Goal: Task Accomplishment & Management: Manage account settings

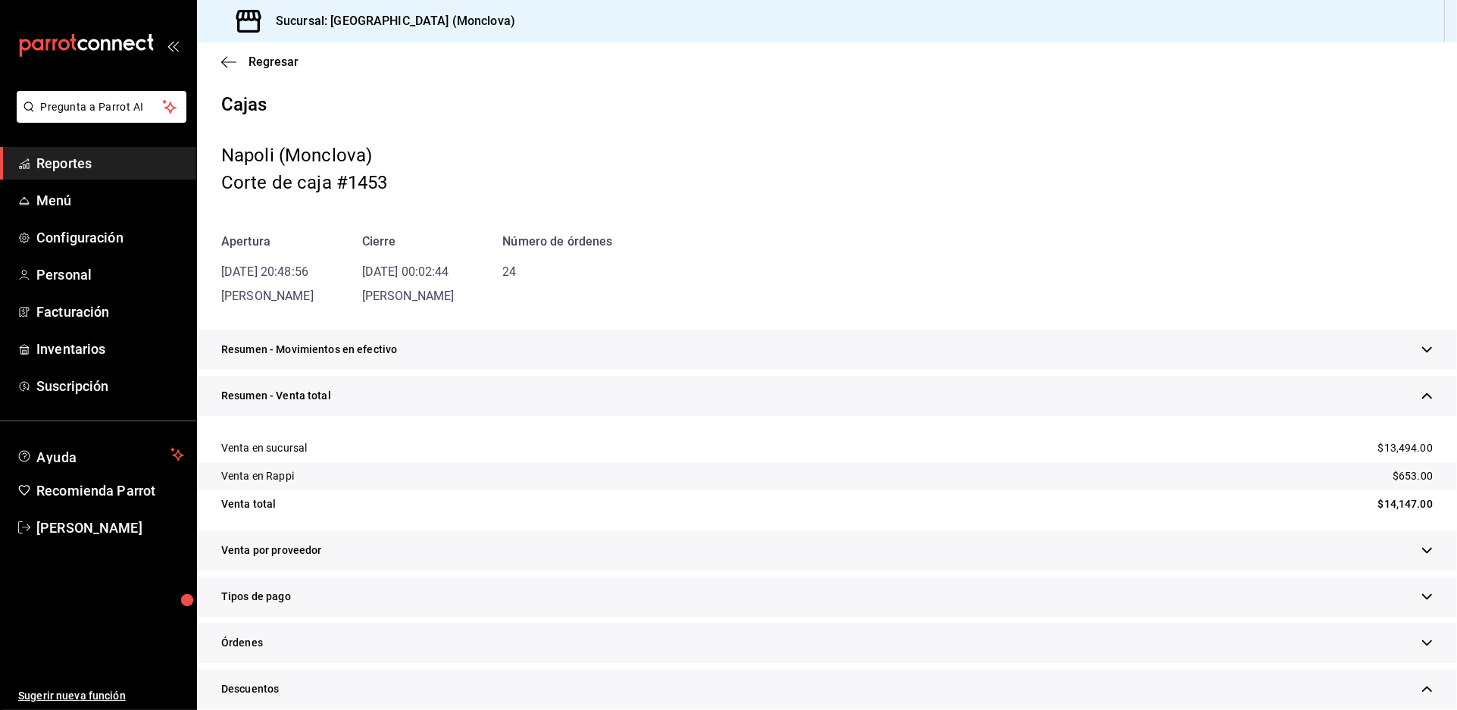
scroll to position [1178, 0]
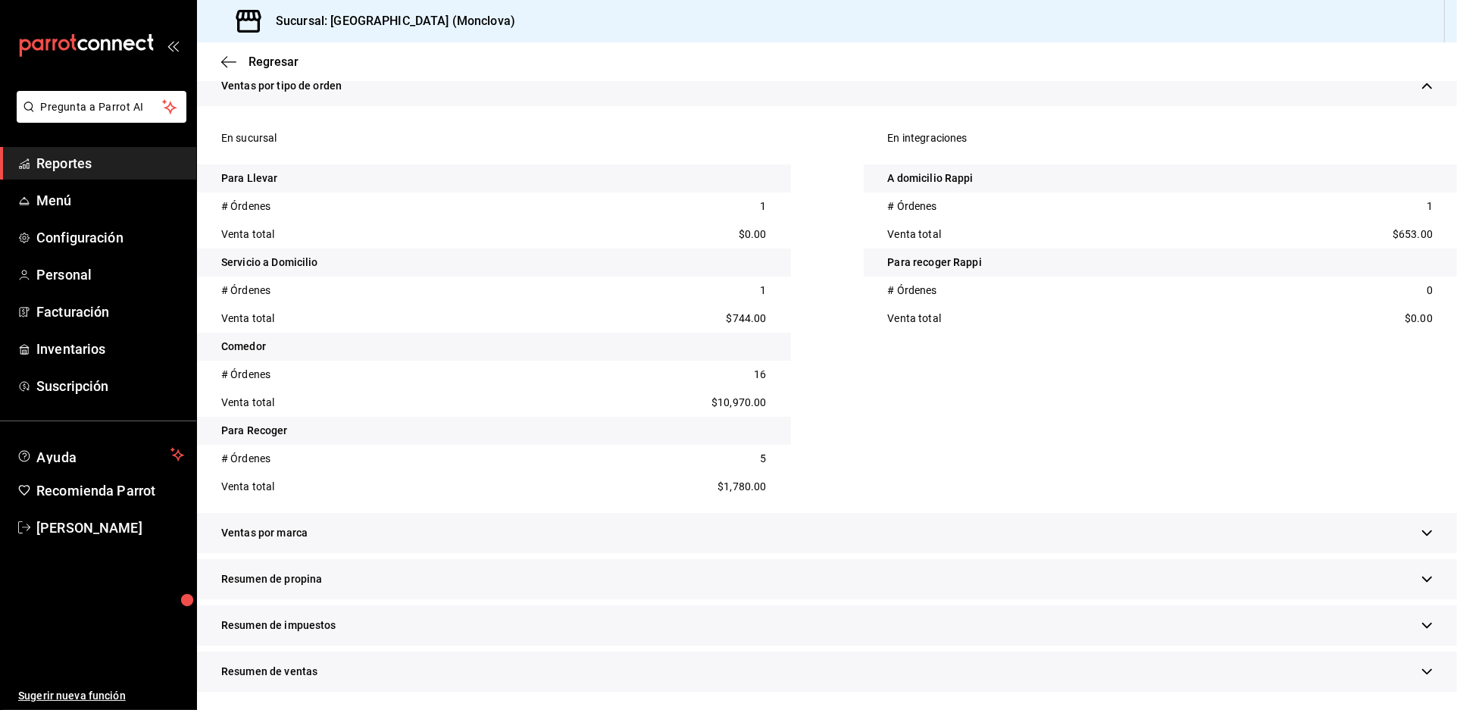
click at [102, 174] on span "Reportes" at bounding box center [110, 163] width 148 height 20
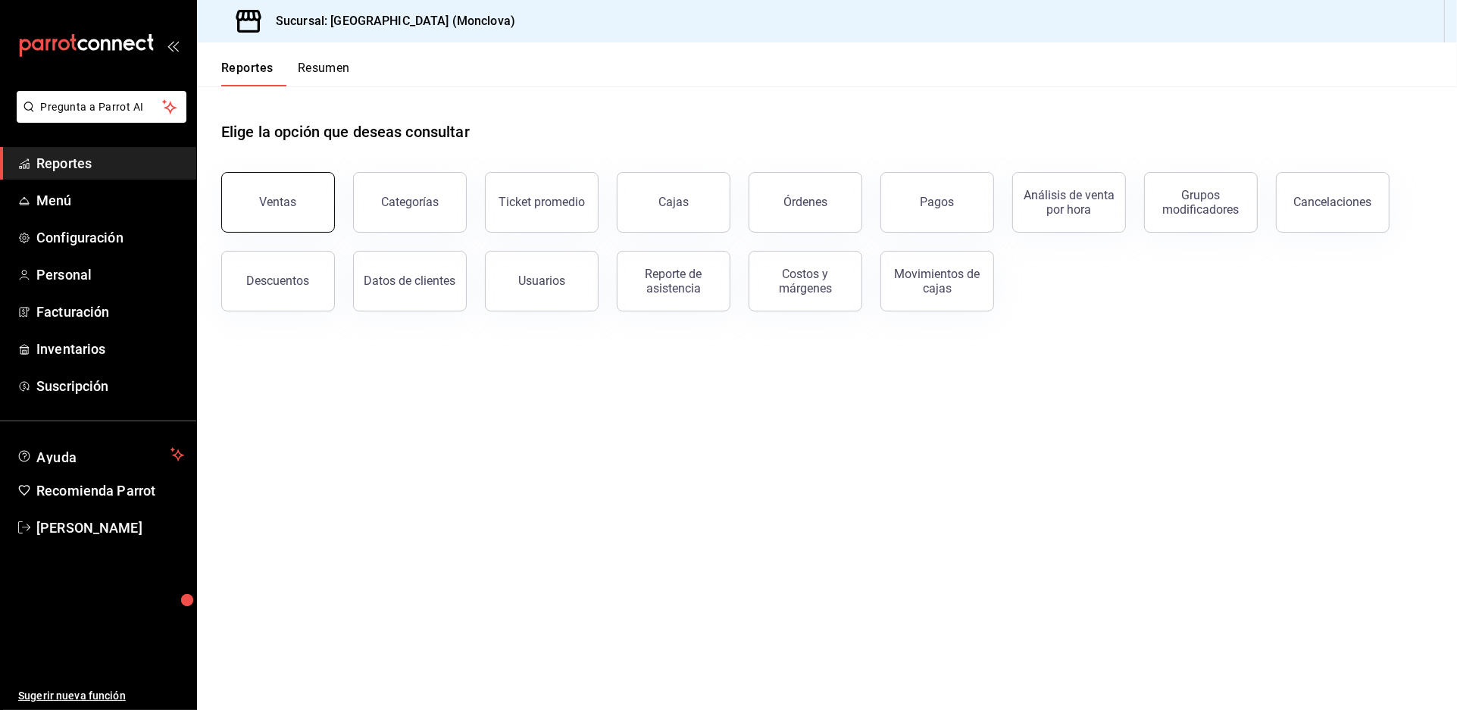
click at [315, 215] on button "Ventas" at bounding box center [278, 202] width 114 height 61
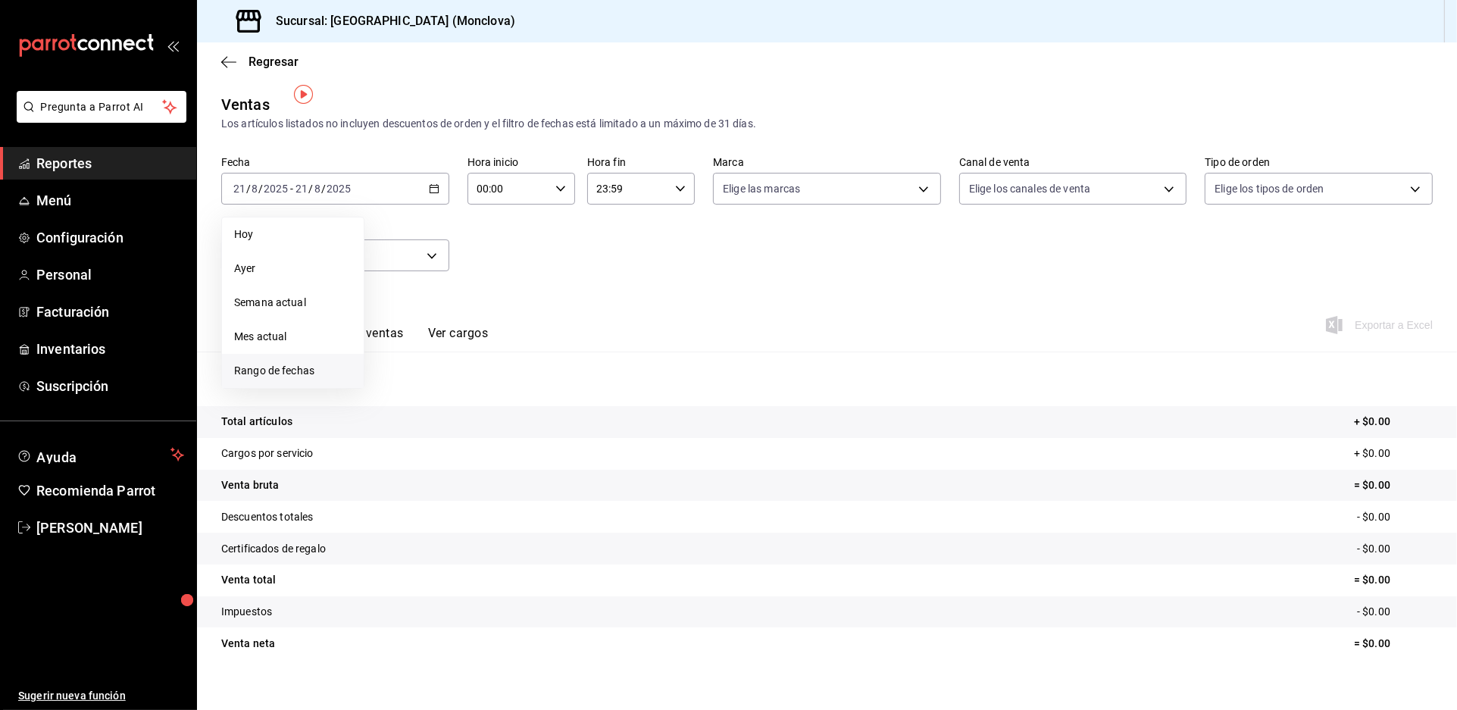
click at [323, 358] on li "Rango de fechas" at bounding box center [293, 371] width 142 height 34
click at [401, 384] on abbr "18" at bounding box center [396, 389] width 10 height 11
click at [463, 391] on button "20" at bounding box center [449, 389] width 27 height 27
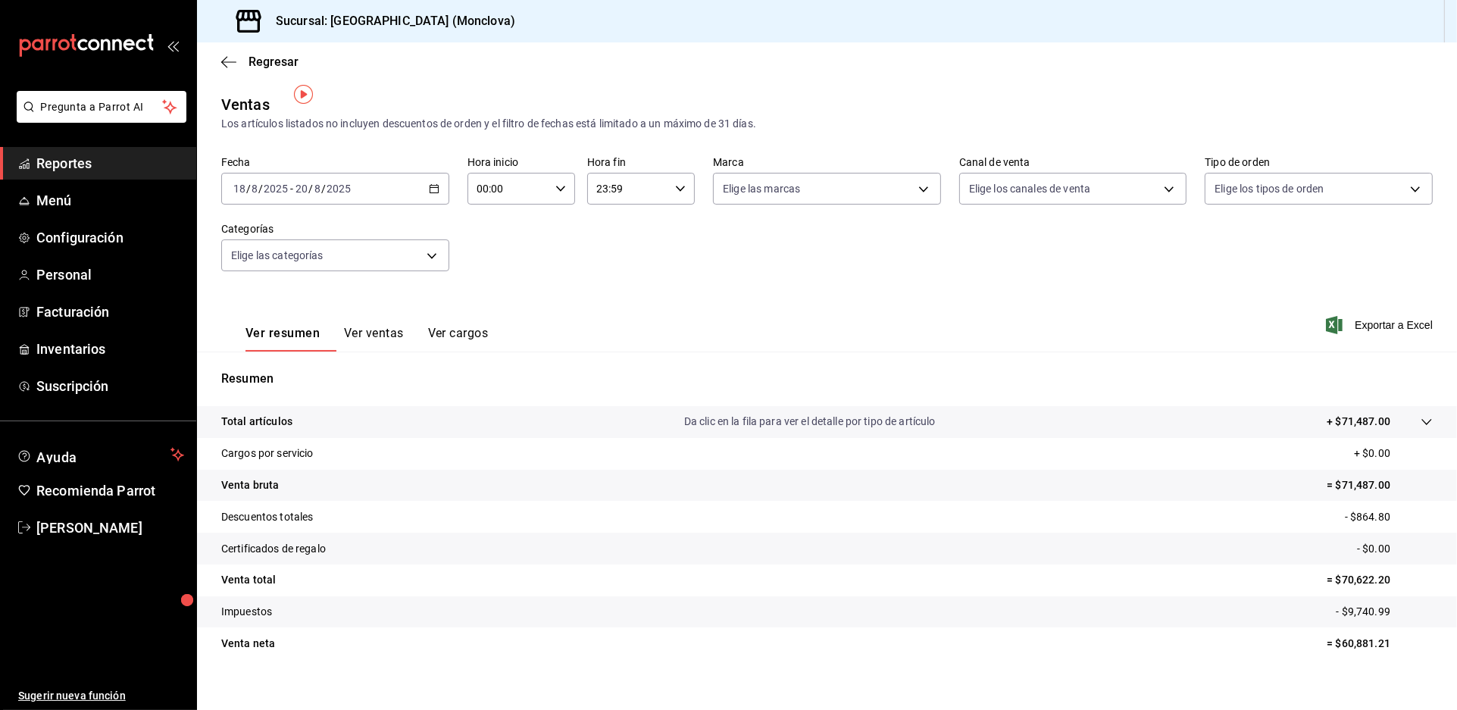
click at [92, 174] on span "Reportes" at bounding box center [110, 163] width 148 height 20
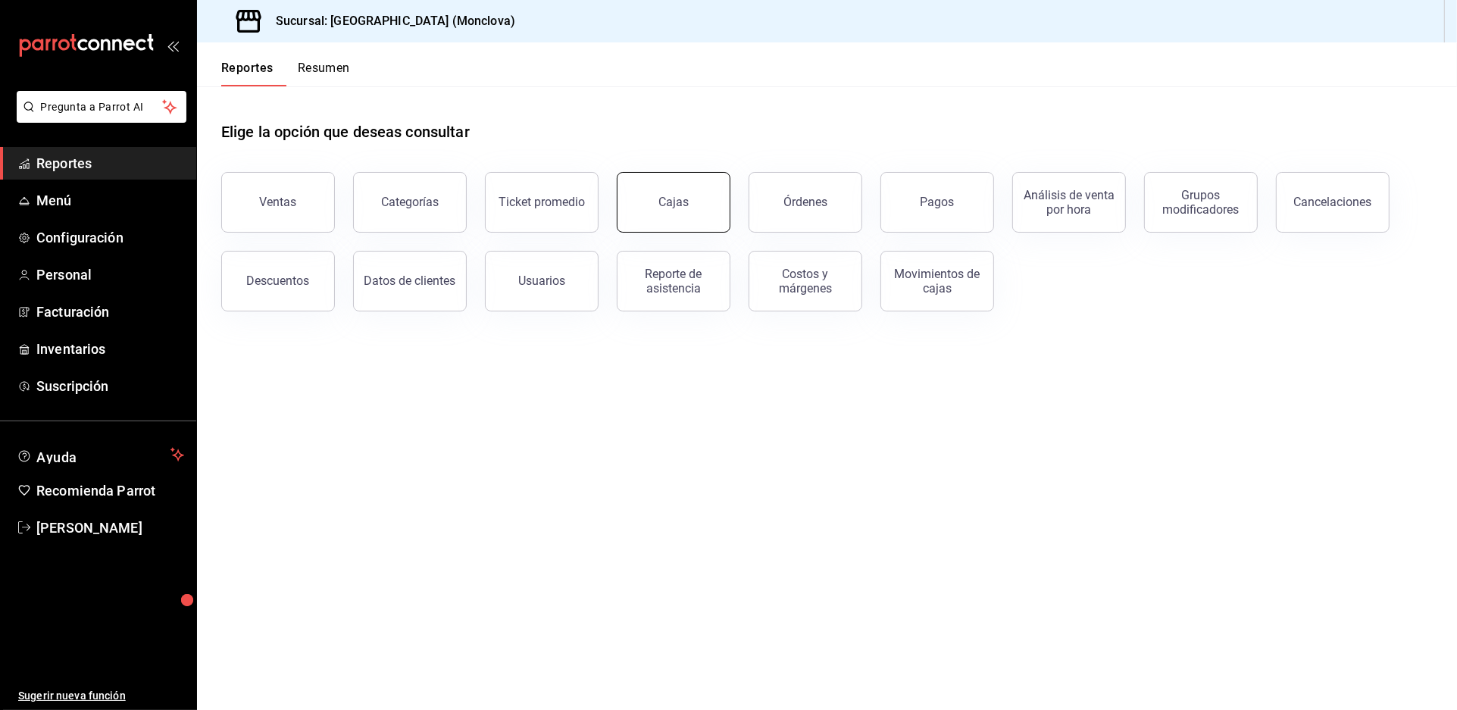
click at [702, 229] on button "Cajas" at bounding box center [674, 202] width 114 height 61
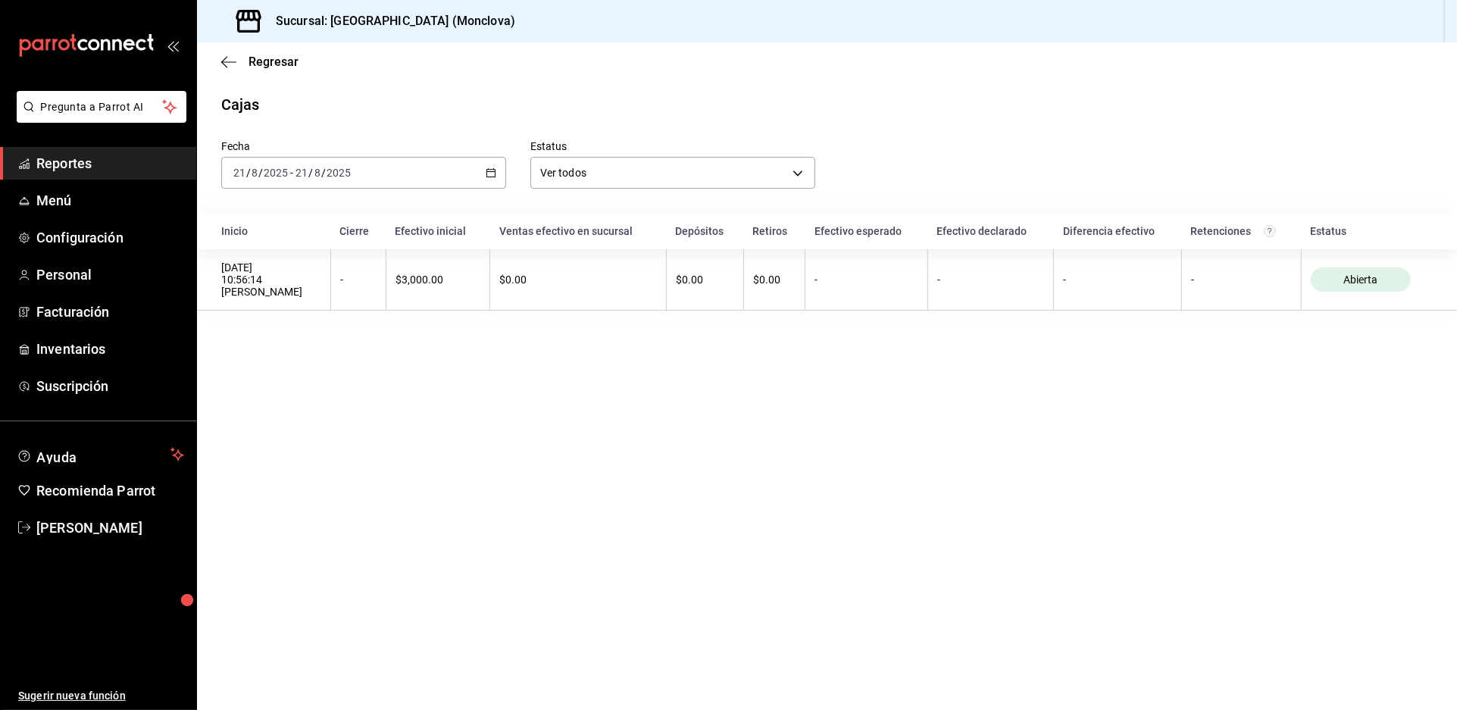
click at [495, 168] on icon "button" at bounding box center [491, 172] width 11 height 11
click at [330, 381] on span "Rango de fechas" at bounding box center [292, 389] width 117 height 16
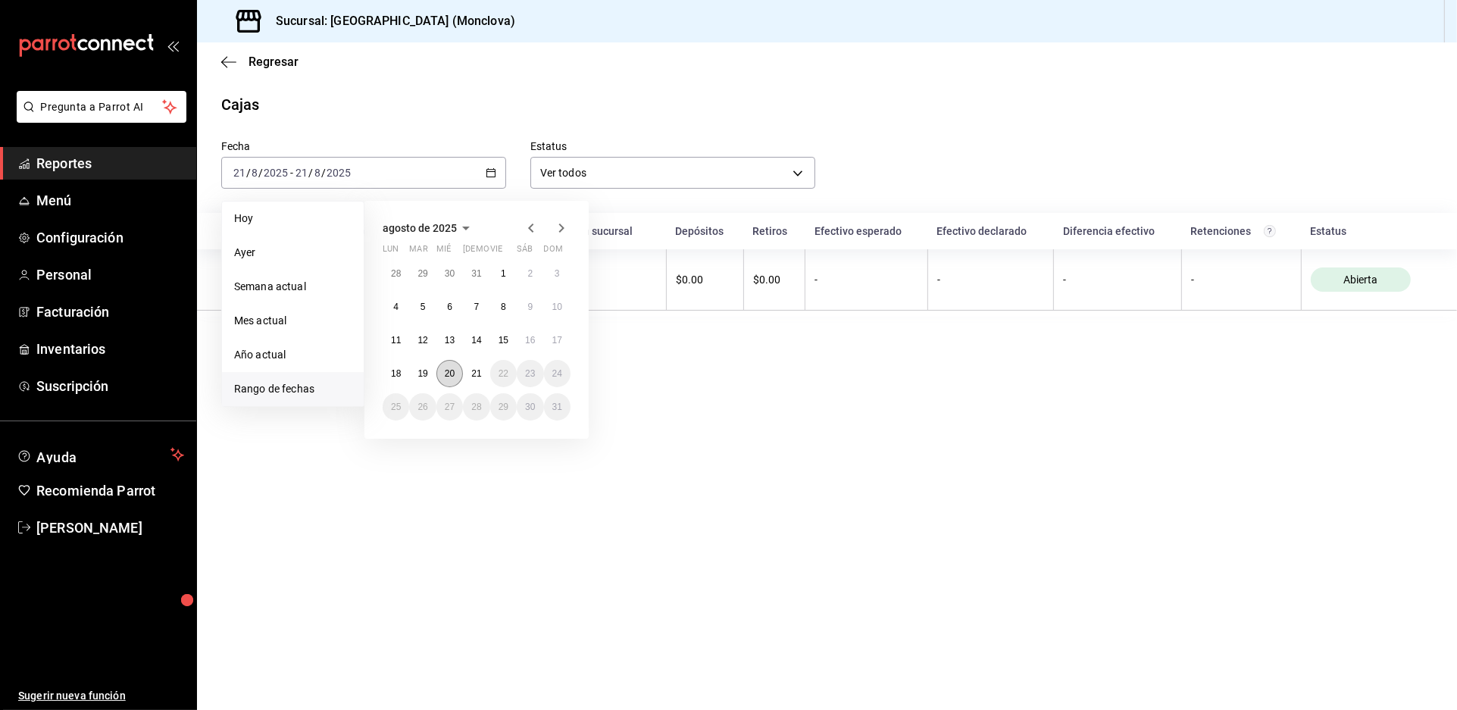
click at [455, 368] on abbr "20" at bounding box center [450, 373] width 10 height 11
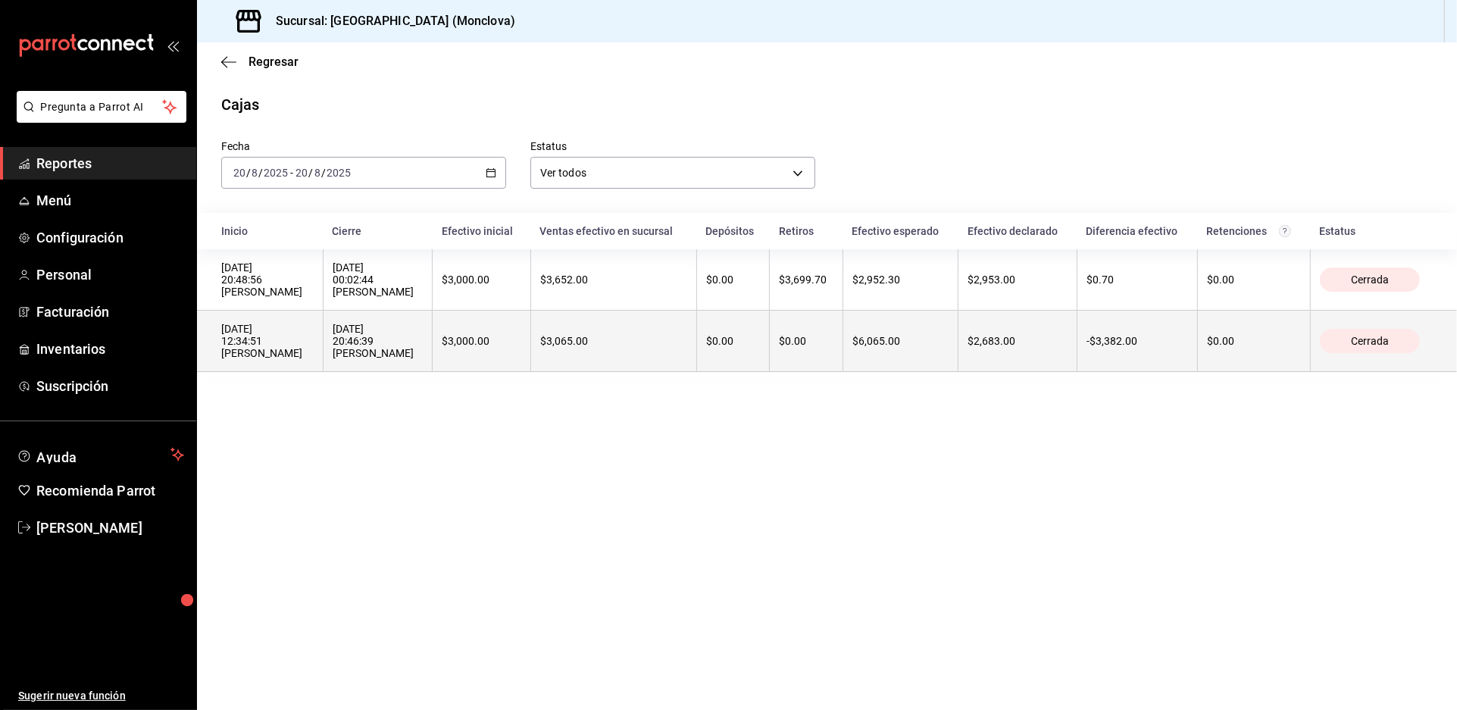
click at [691, 372] on th "$3,065.00" at bounding box center [613, 341] width 166 height 61
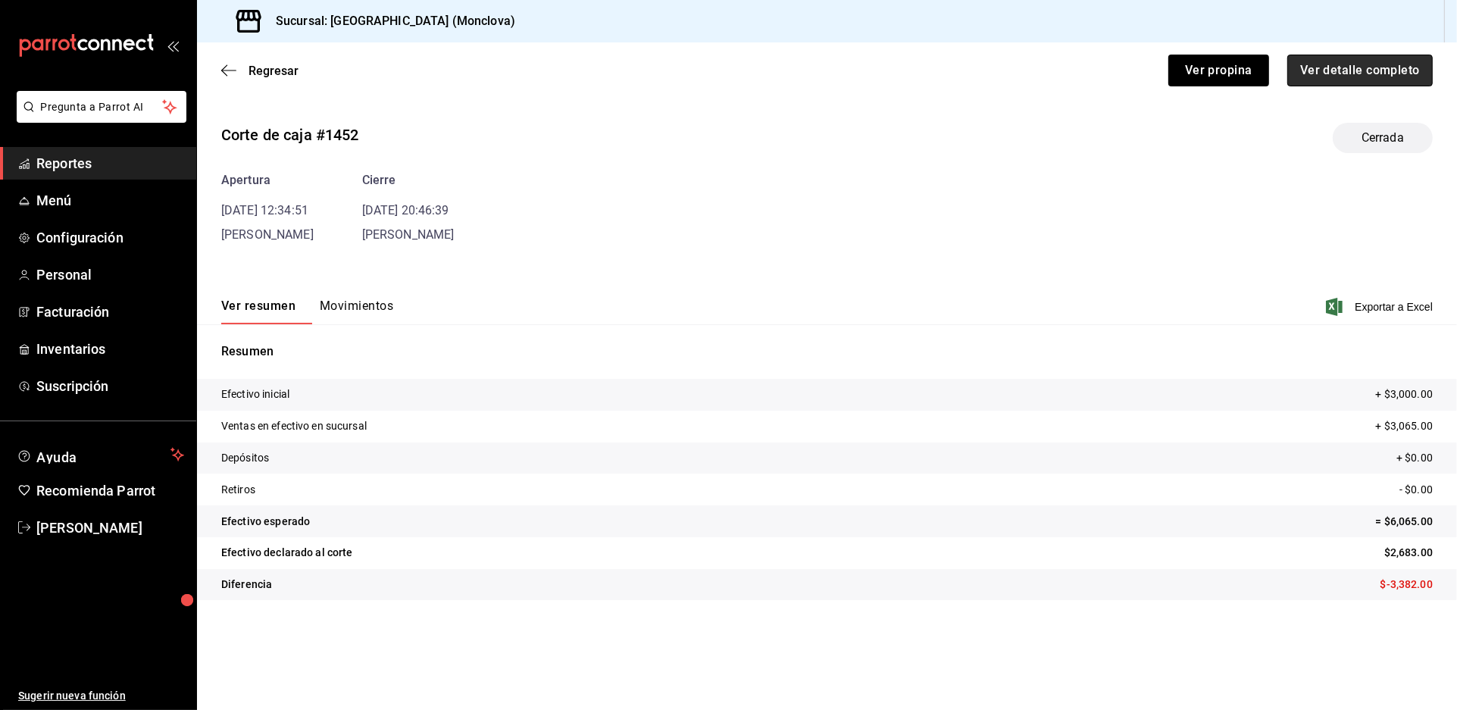
click at [1287, 55] on button "Ver detalle completo" at bounding box center [1359, 71] width 145 height 32
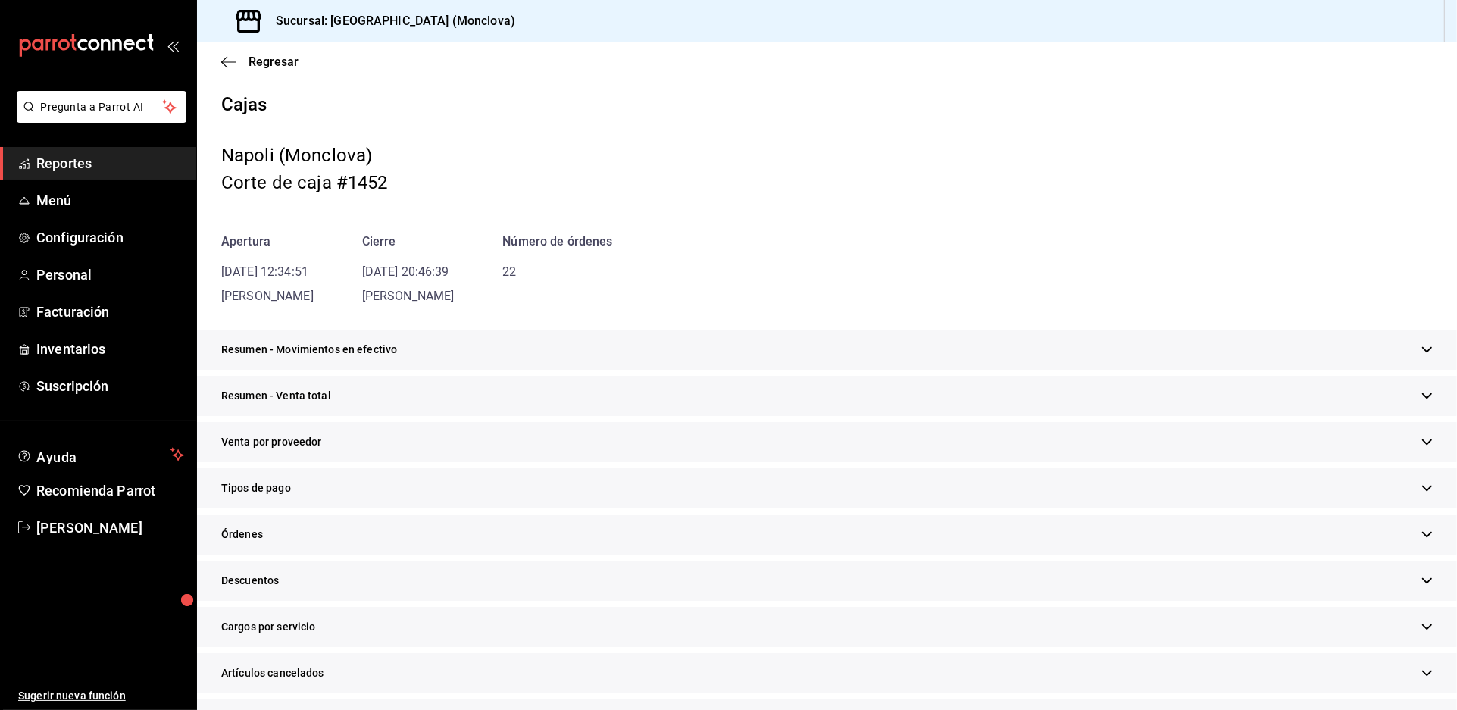
click at [1136, 367] on div "Resumen - Movimientos en efectivo" at bounding box center [827, 350] width 1260 height 40
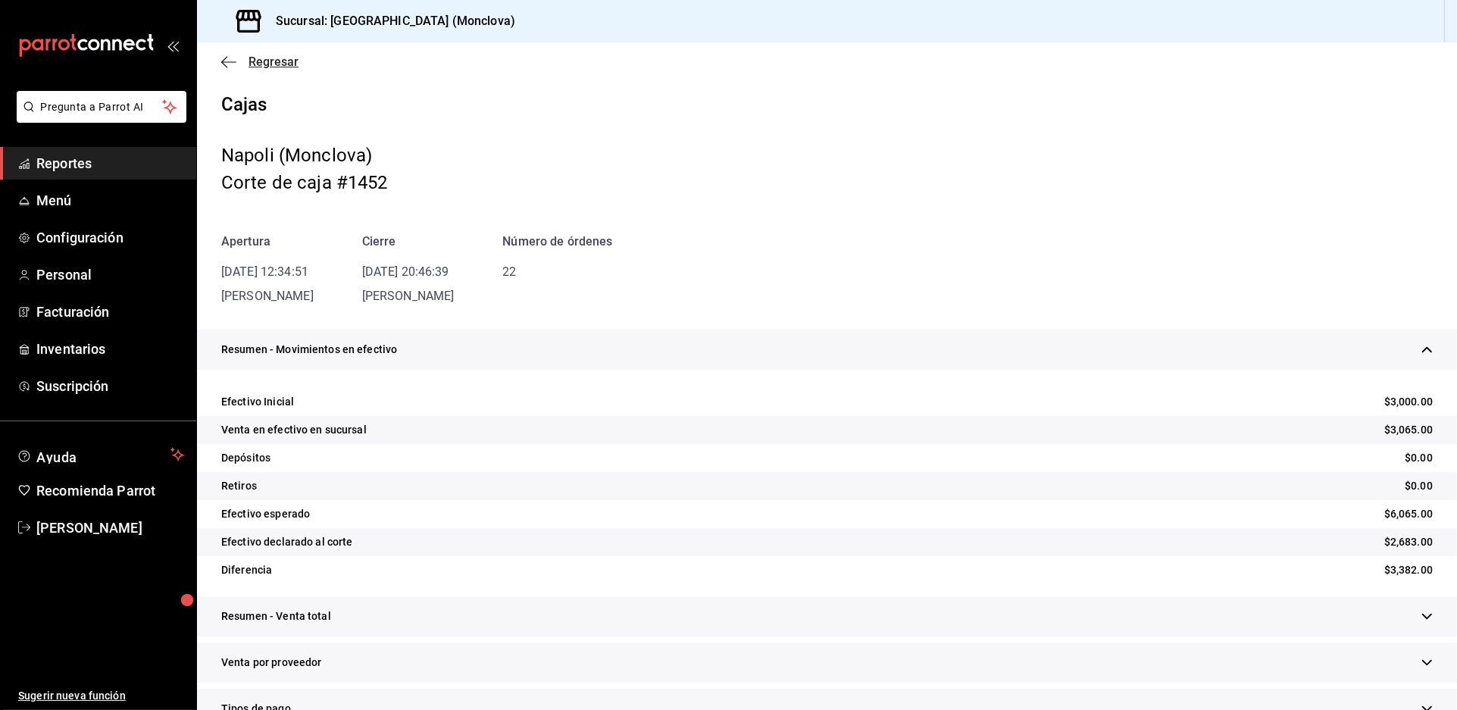
click at [264, 55] on span "Regresar" at bounding box center [274, 62] width 50 height 14
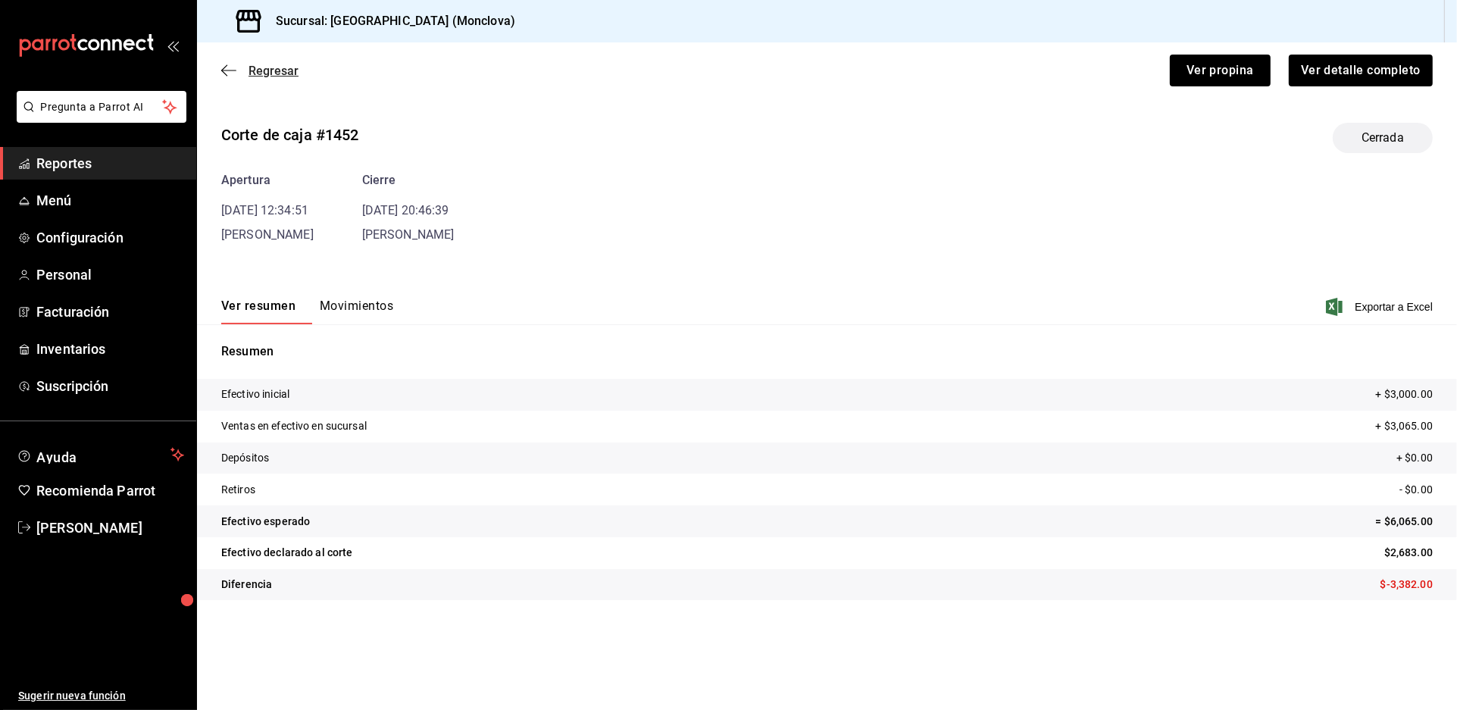
click at [266, 68] on span "Regresar" at bounding box center [274, 71] width 50 height 14
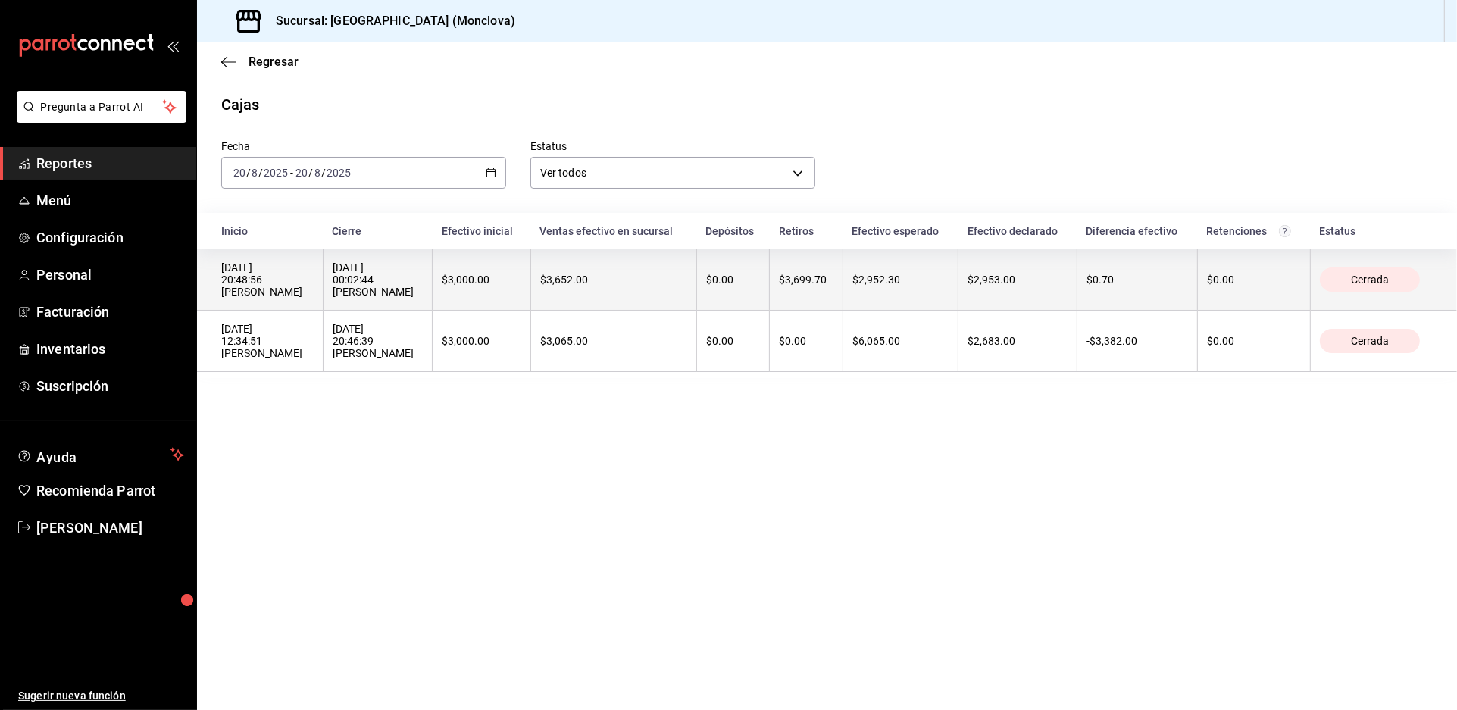
click at [530, 295] on th "$3,000.00" at bounding box center [482, 279] width 98 height 61
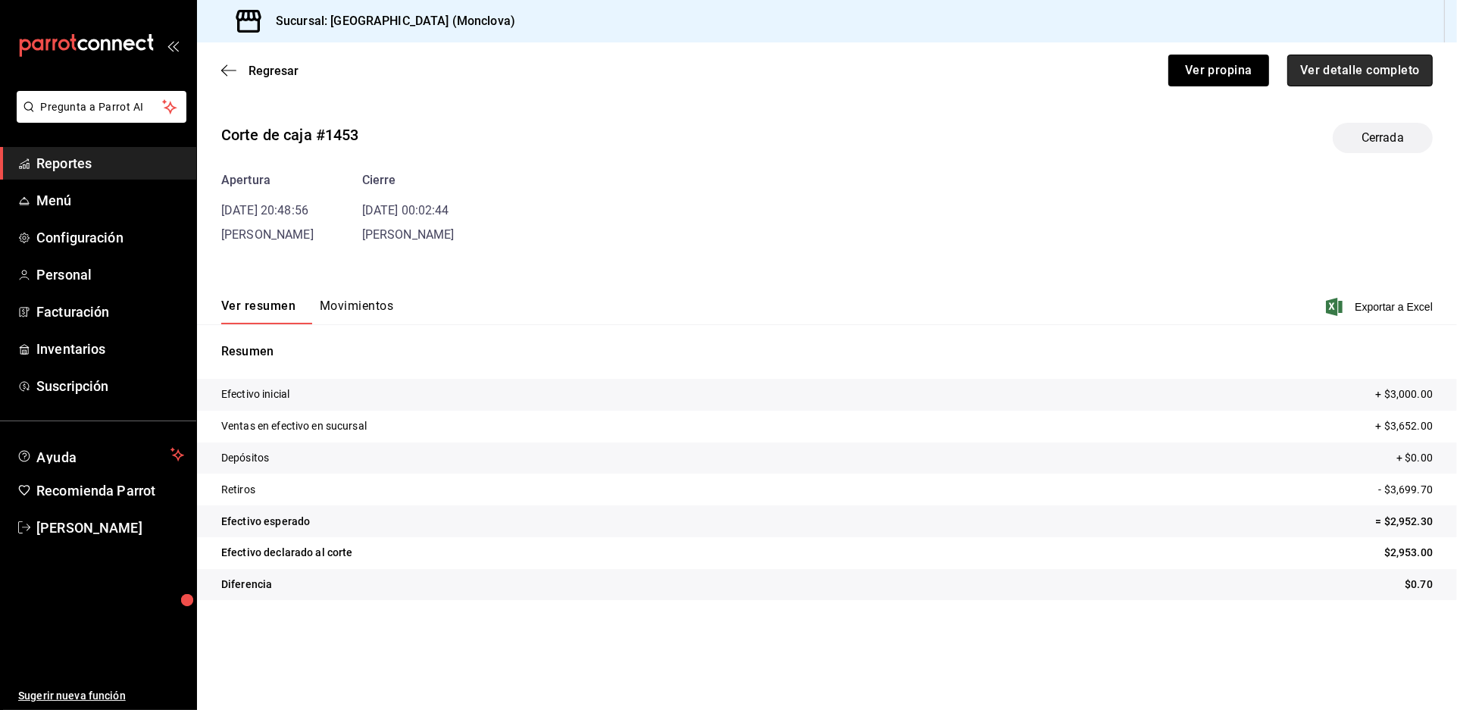
click at [1315, 72] on button "Ver detalle completo" at bounding box center [1359, 71] width 145 height 32
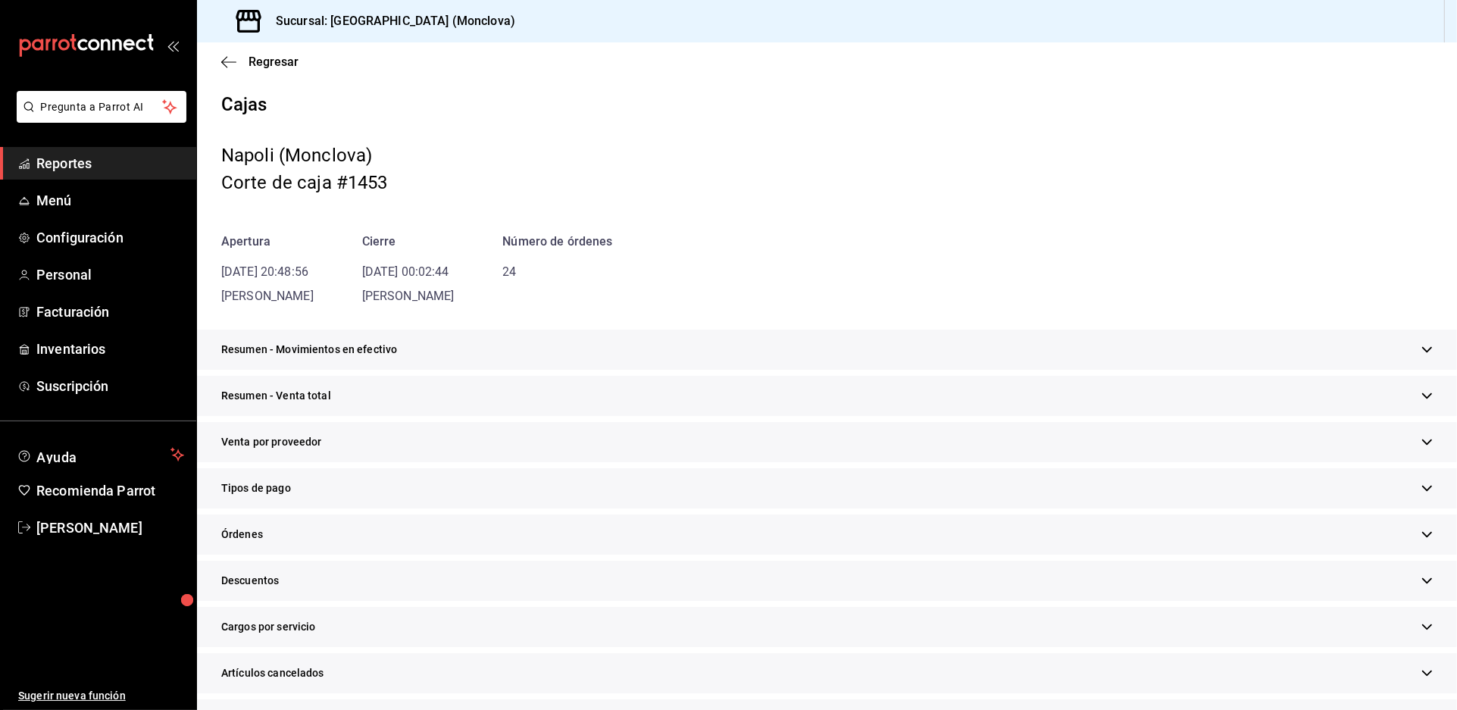
click at [736, 416] on div "Resumen - Venta total" at bounding box center [827, 396] width 1260 height 40
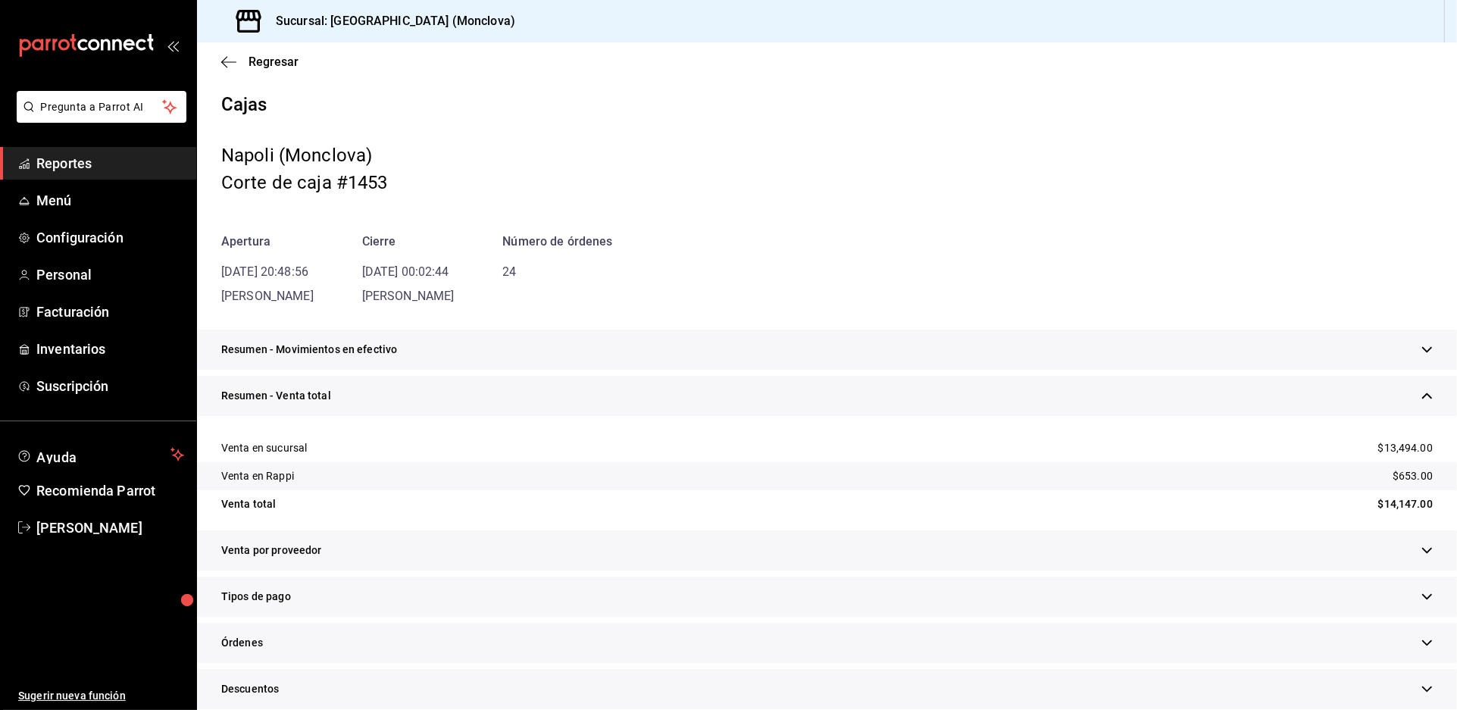
click at [728, 370] on div "Resumen - Movimientos en efectivo" at bounding box center [827, 350] width 1260 height 40
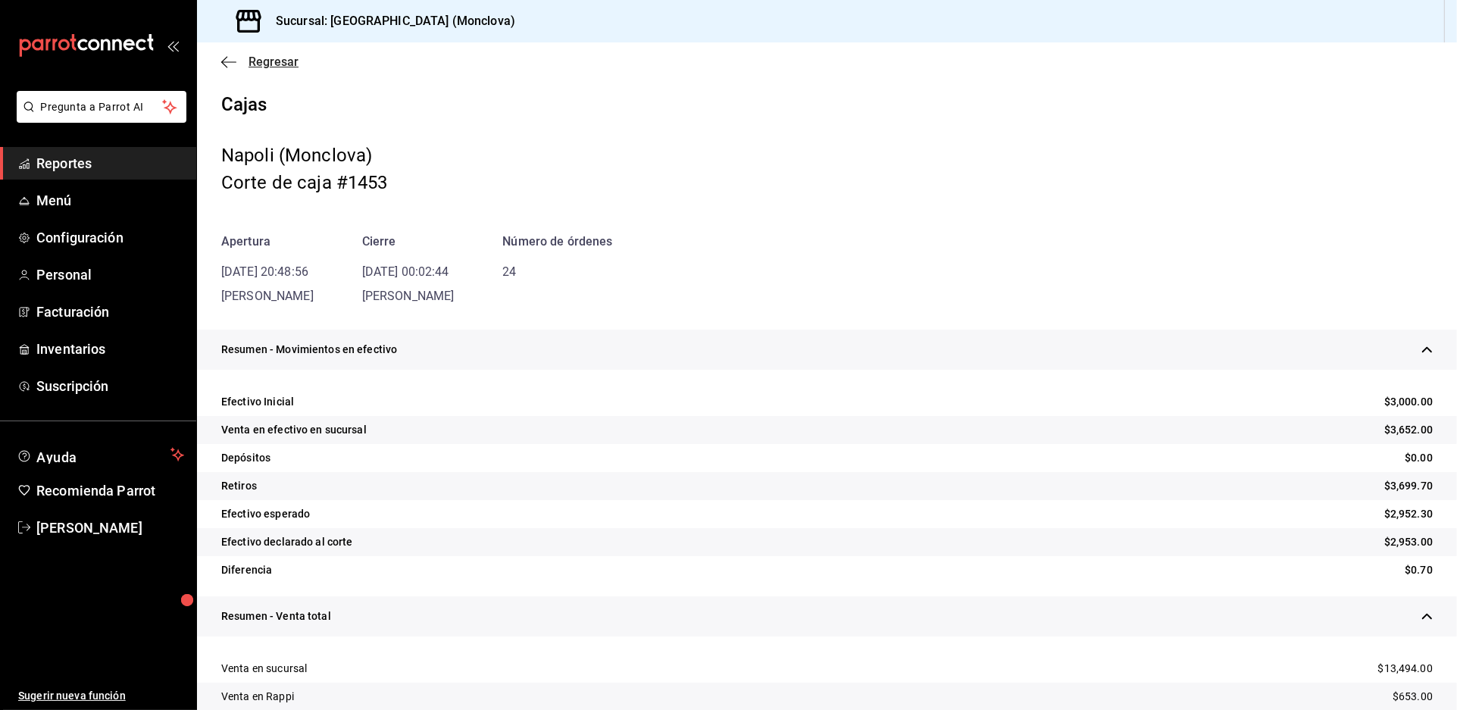
click at [265, 55] on span "Regresar" at bounding box center [274, 62] width 50 height 14
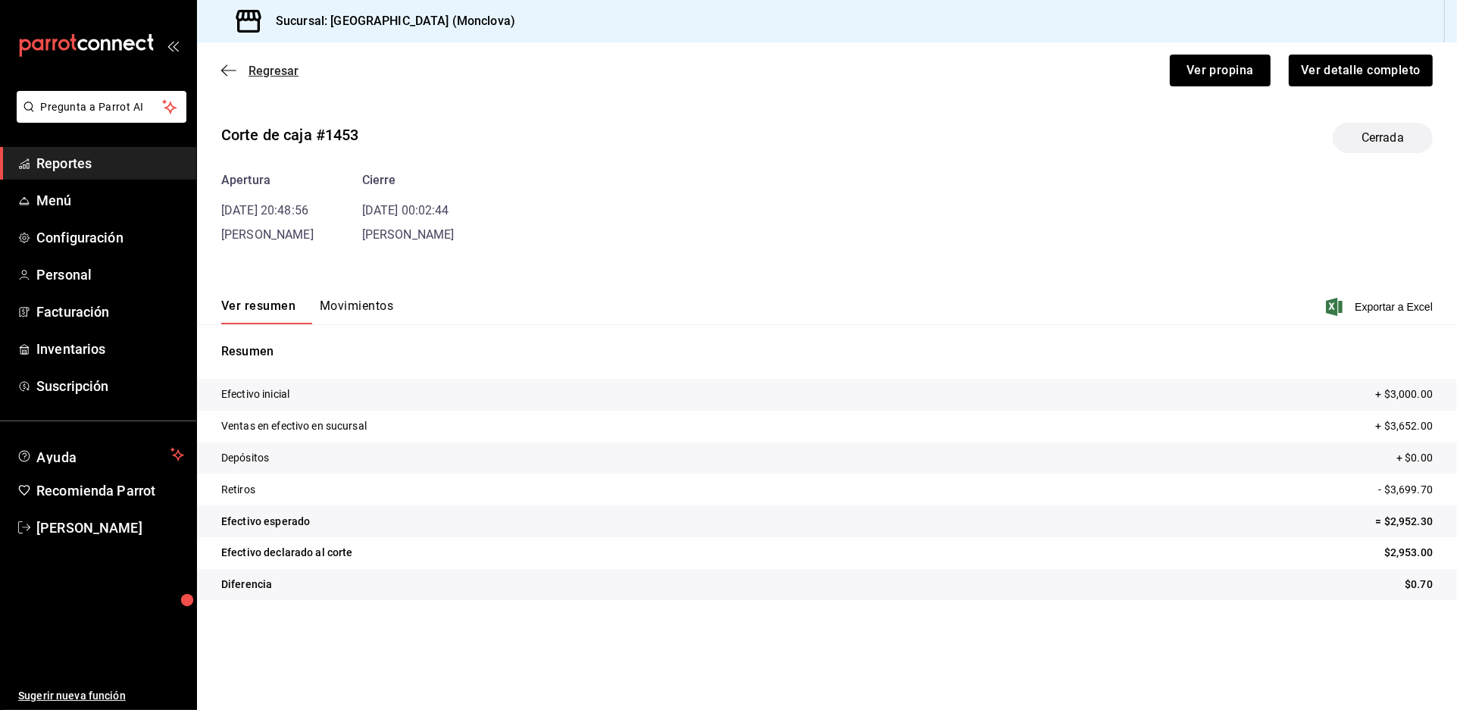
click at [278, 64] on span "Regresar" at bounding box center [274, 71] width 50 height 14
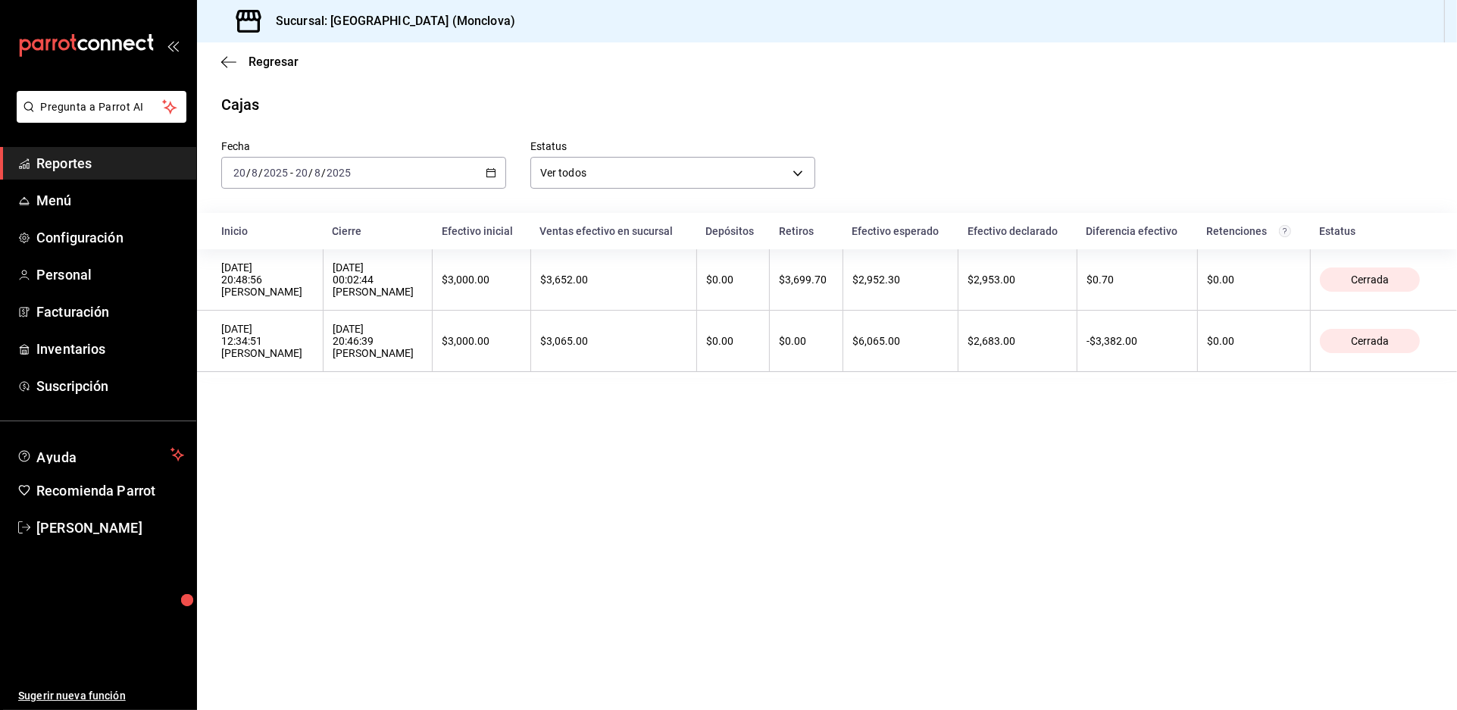
click at [297, 97] on div "Cajas" at bounding box center [827, 104] width 1260 height 23
click at [256, 55] on span "Regresar" at bounding box center [274, 62] width 50 height 14
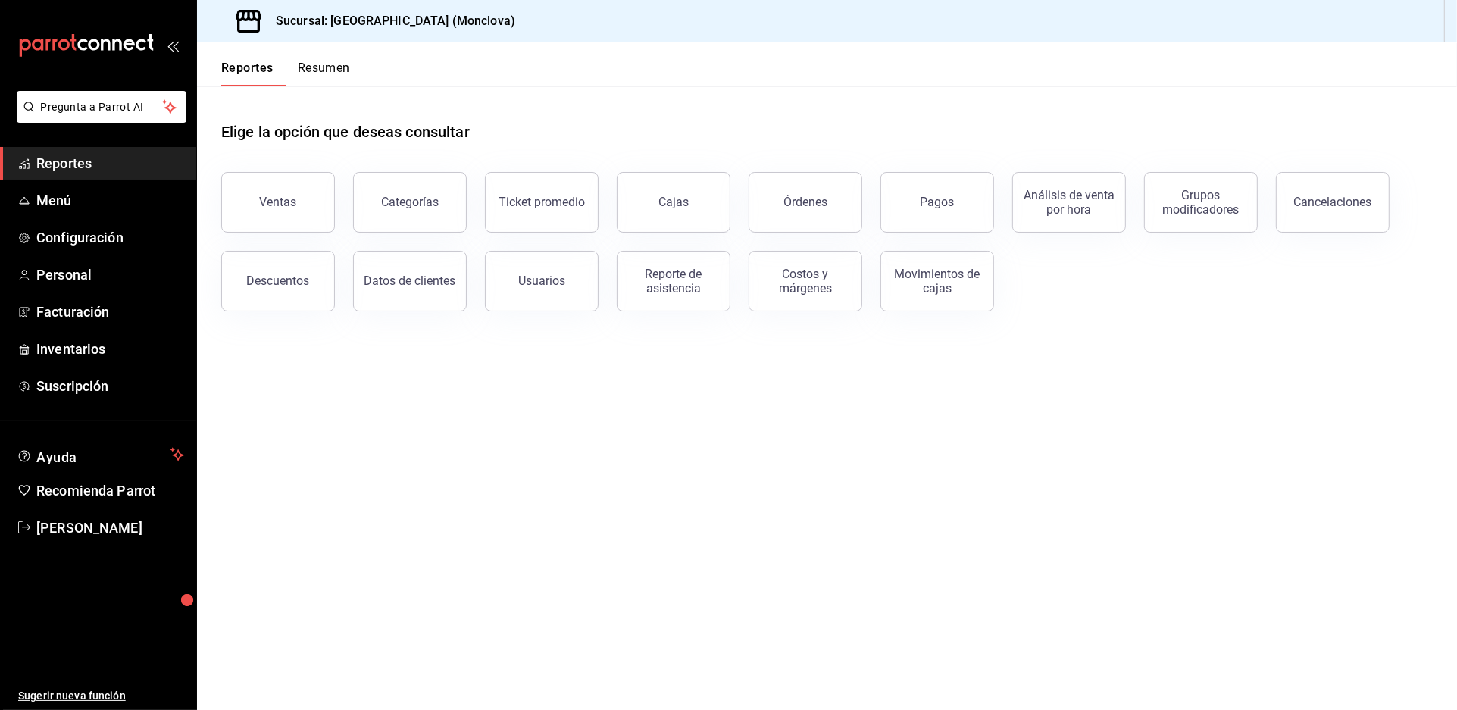
click at [99, 180] on link "Reportes" at bounding box center [98, 163] width 196 height 33
click at [545, 114] on div "Elige la opción que deseas consultar" at bounding box center [827, 119] width 1212 height 67
click at [513, 549] on main "Elige la opción que deseas consultar Ventas Categorías Ticket promedio Cajas Ór…" at bounding box center [827, 398] width 1260 height 624
drag, startPoint x: 767, startPoint y: 577, endPoint x: 758, endPoint y: 576, distance: 8.4
click at [766, 577] on main "Elige la opción que deseas consultar Ventas Categorías Ticket promedio Cajas Ór…" at bounding box center [827, 398] width 1260 height 624
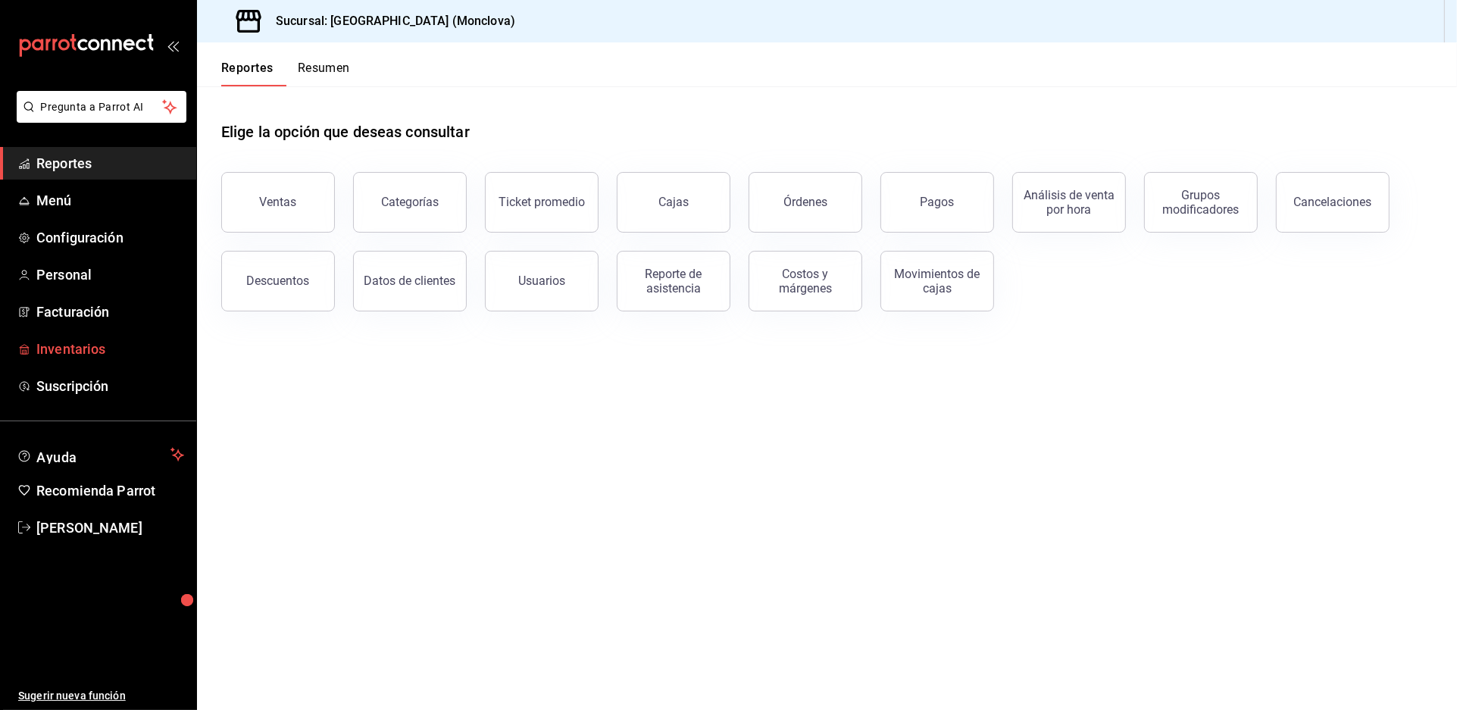
click at [119, 359] on span "Inventarios" at bounding box center [110, 349] width 148 height 20
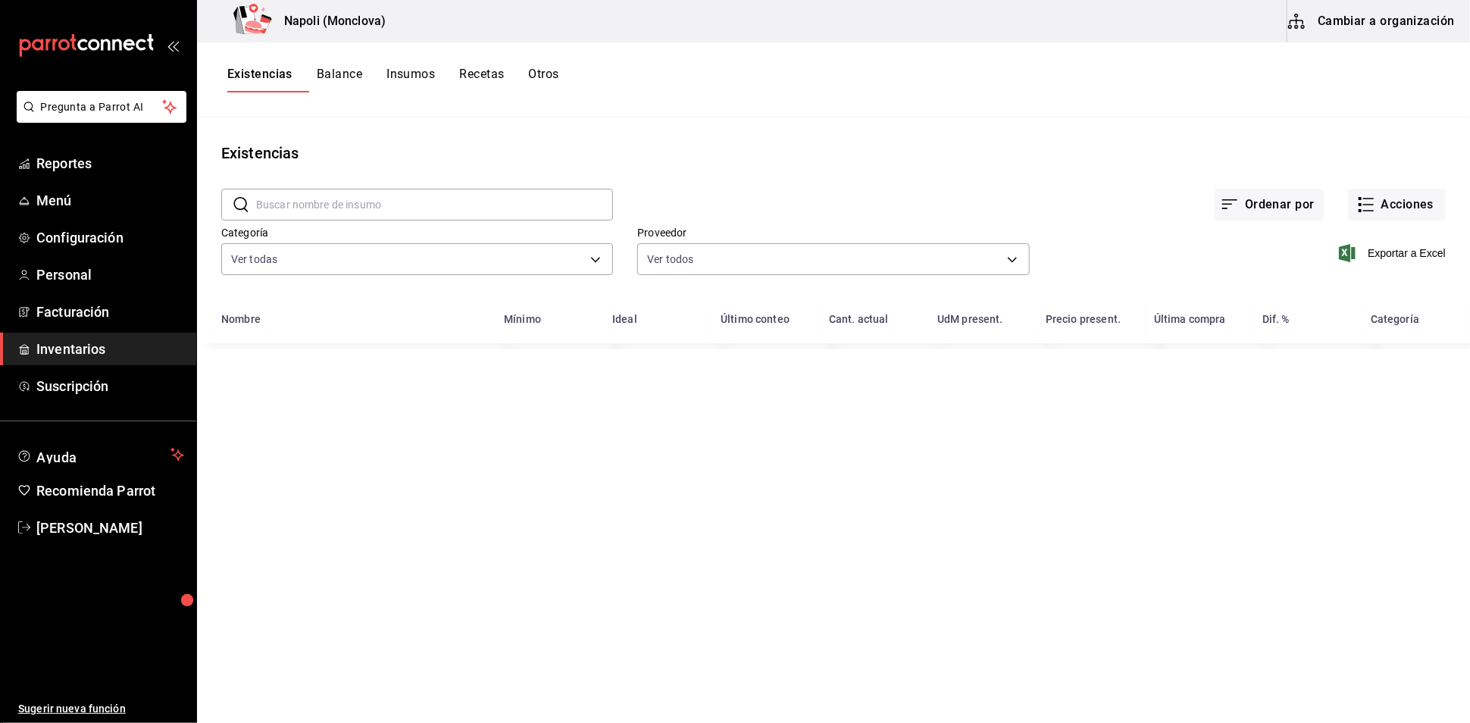
click at [464, 217] on input "text" at bounding box center [434, 204] width 357 height 30
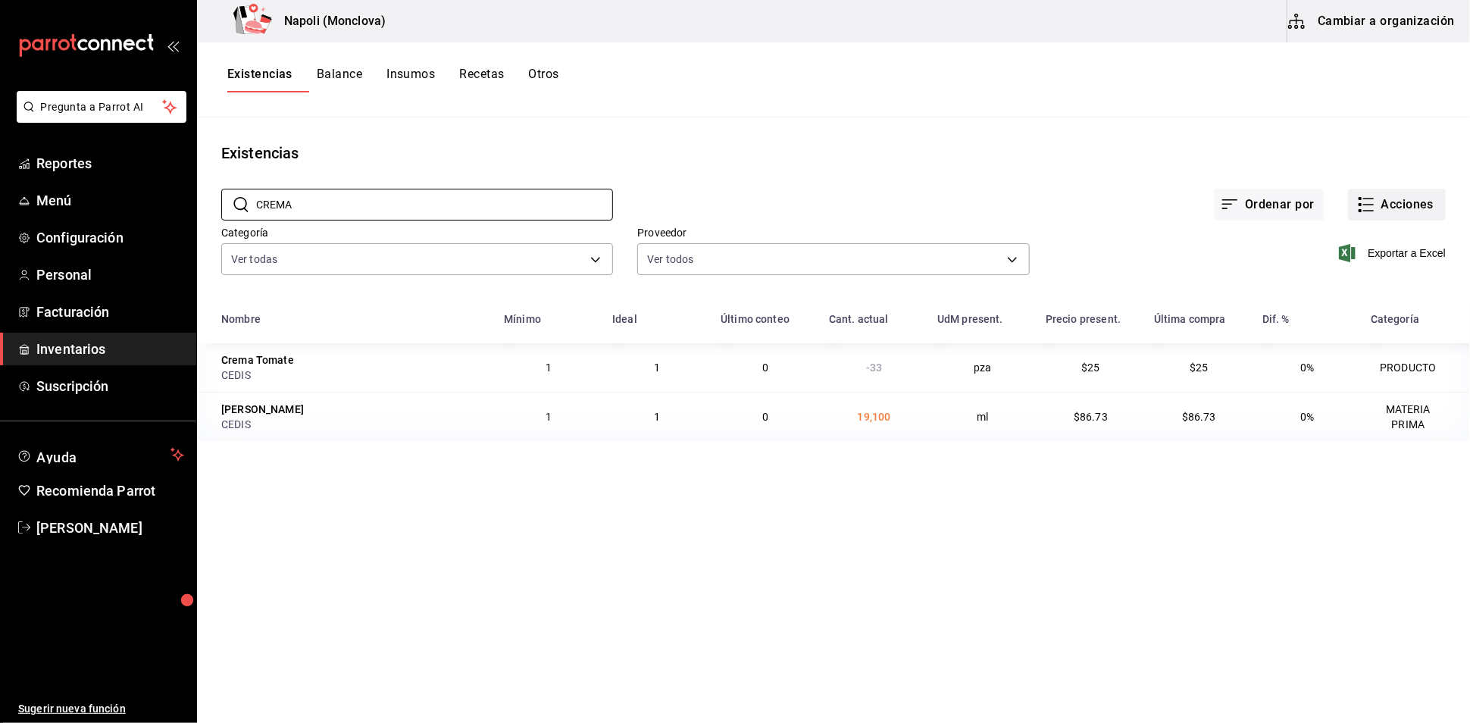
type input "CREMA"
click at [1357, 208] on icon "button" at bounding box center [1366, 204] width 18 height 18
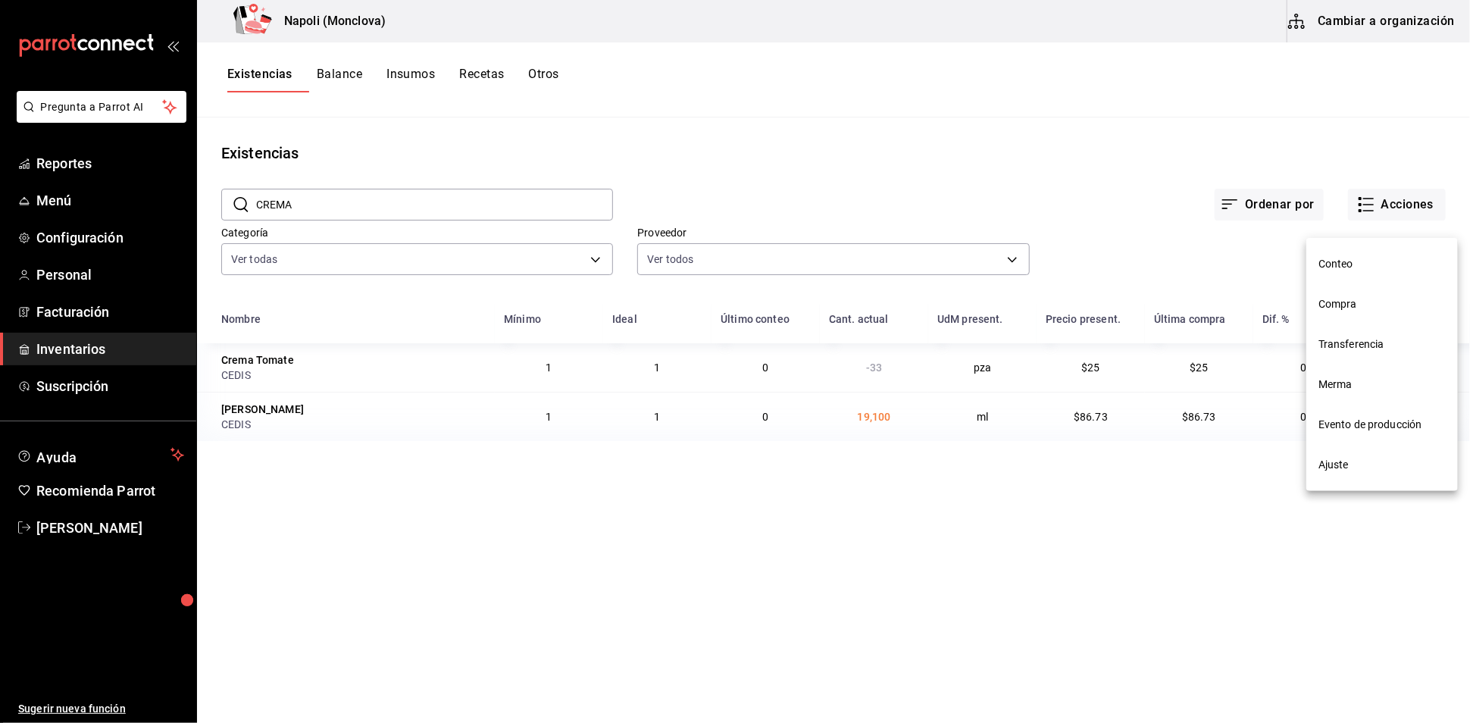
click at [1380, 310] on span "Compra" at bounding box center [1381, 304] width 127 height 16
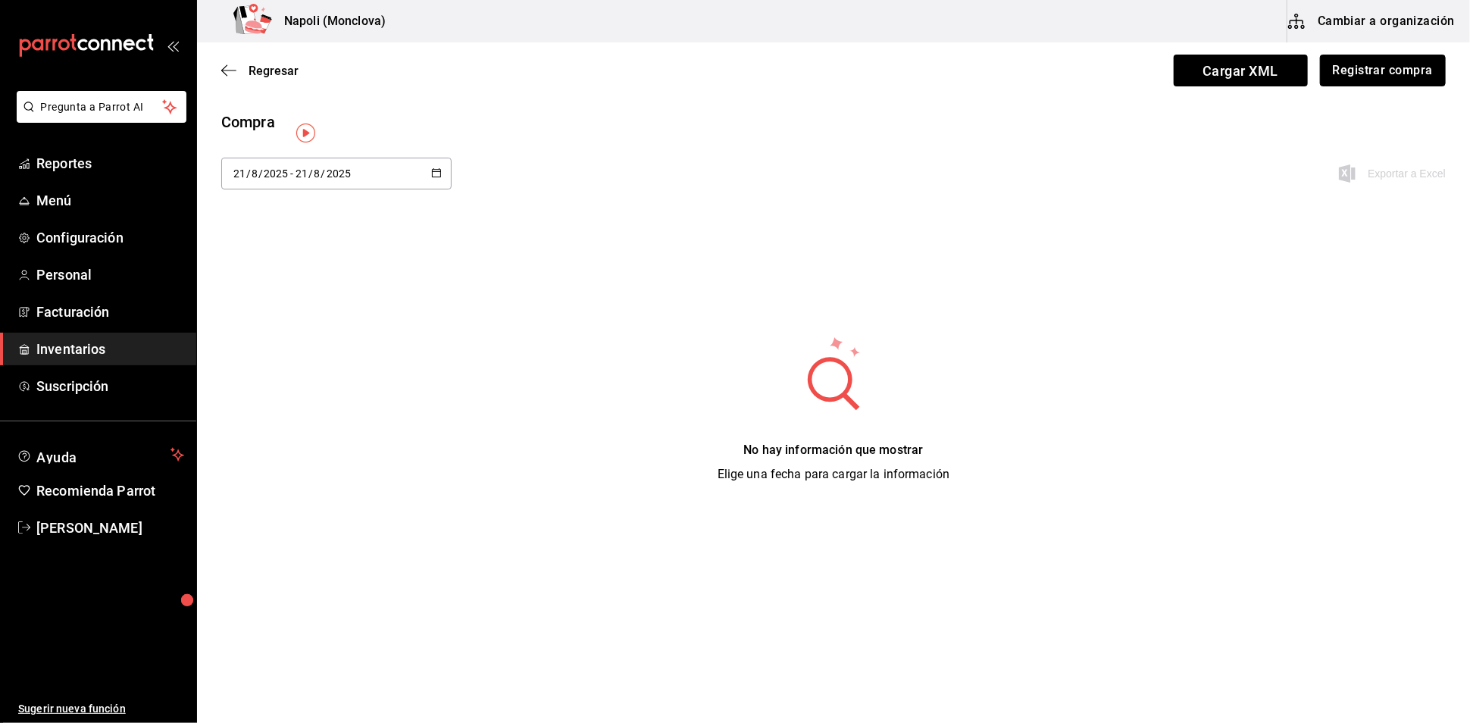
click at [1379, 81] on button "Registrar compra" at bounding box center [1383, 71] width 126 height 32
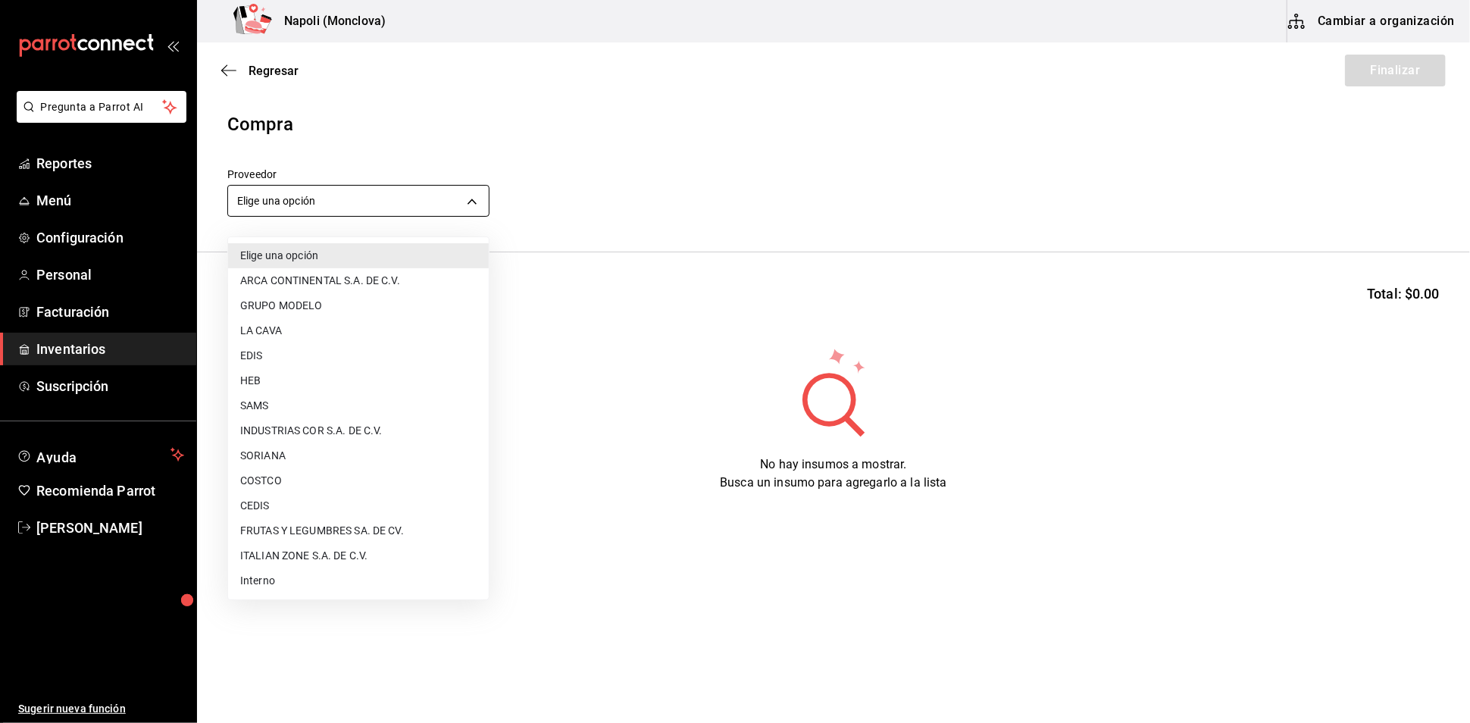
click at [477, 205] on body "Pregunta a Parrot AI Reportes Menú Configuración Personal Facturación Inventari…" at bounding box center [735, 318] width 1470 height 637
click at [585, 355] on div at bounding box center [735, 361] width 1470 height 723
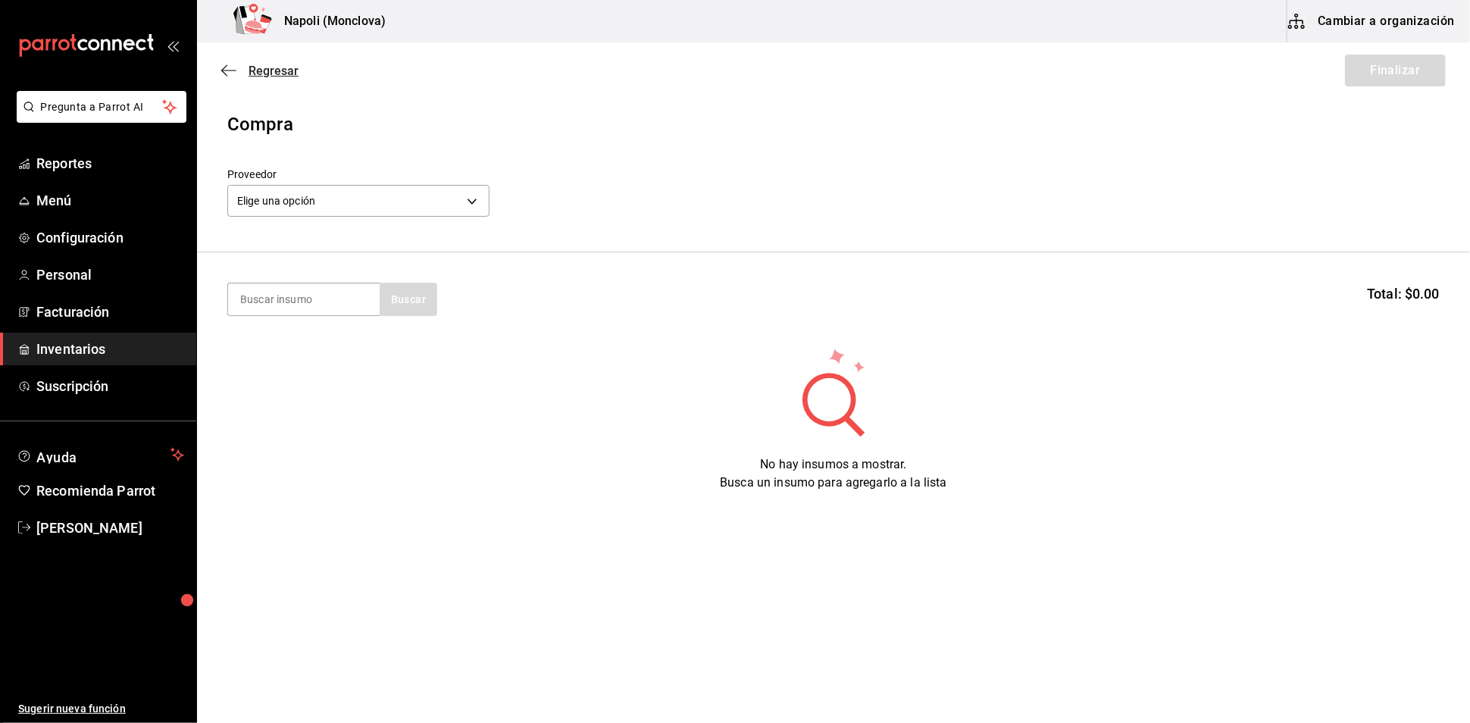
click at [277, 71] on span "Regresar" at bounding box center [274, 71] width 50 height 14
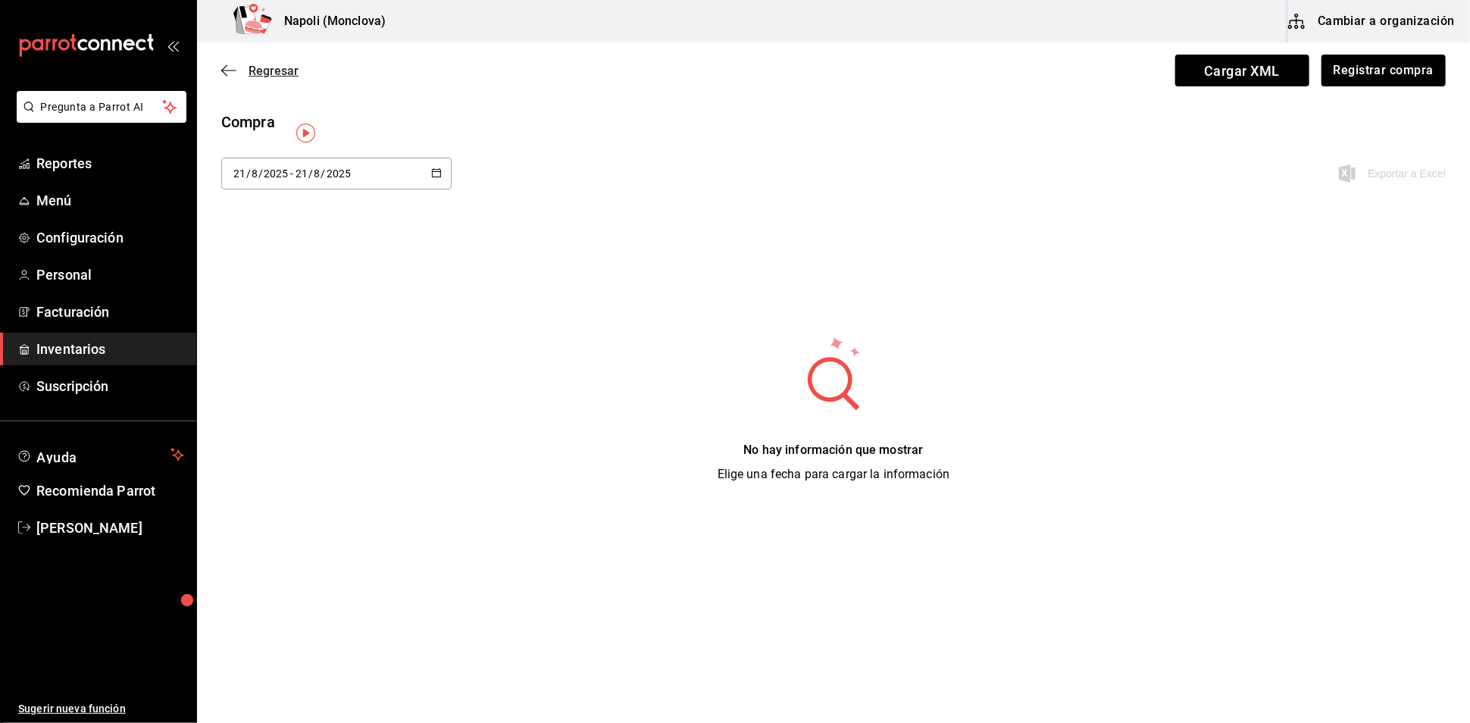
click at [256, 69] on div "Regresar Cargar XML Registrar compra" at bounding box center [833, 70] width 1273 height 56
click at [256, 70] on span "Regresar" at bounding box center [274, 71] width 50 height 14
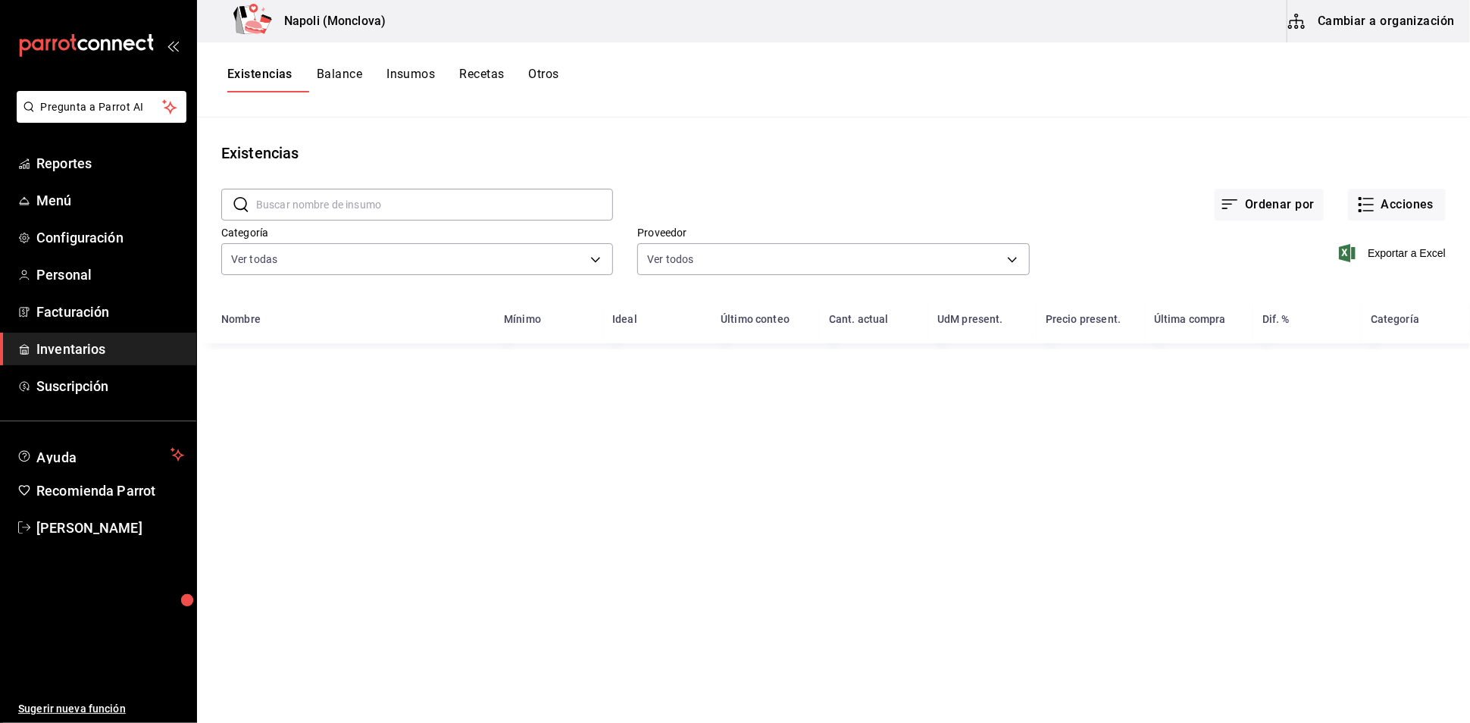
click at [389, 215] on input "text" at bounding box center [434, 204] width 357 height 30
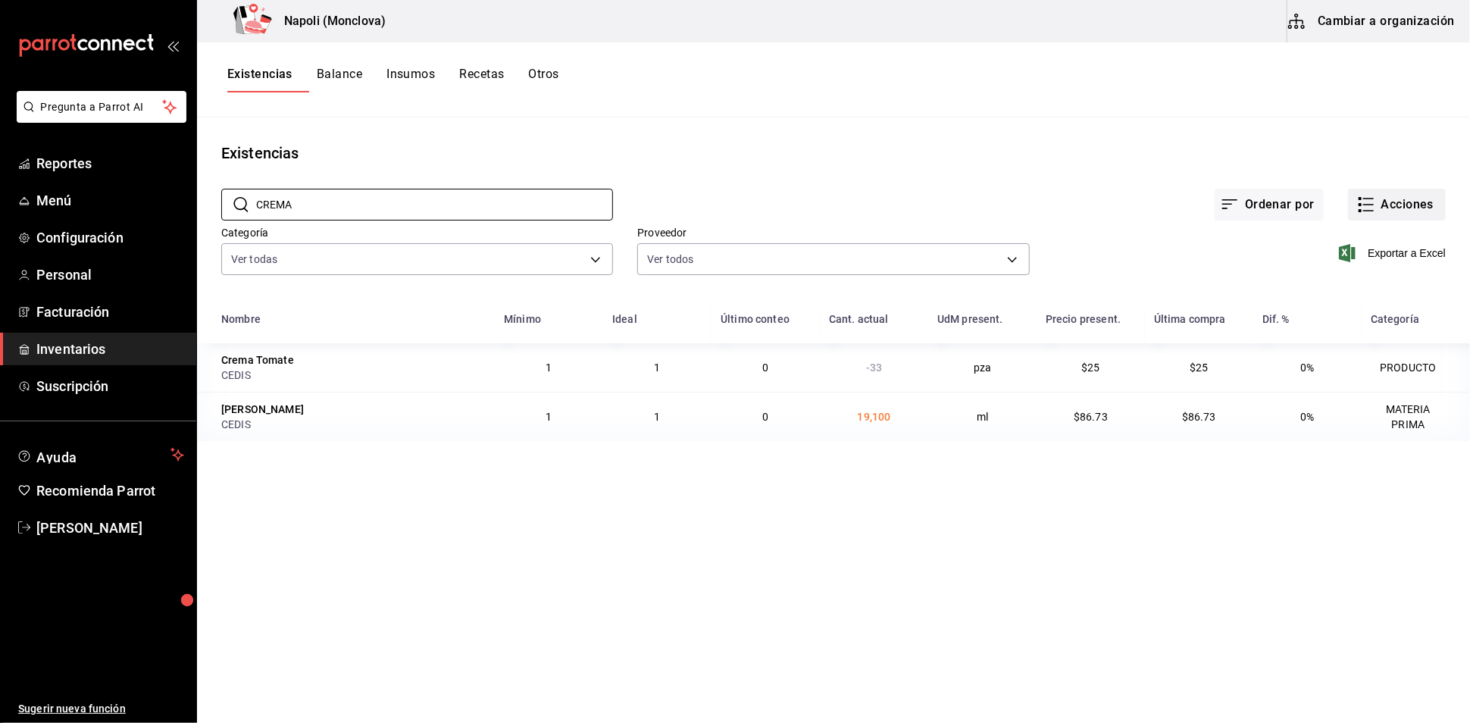
type input "CREMA"
click at [1406, 220] on button "Acciones" at bounding box center [1397, 205] width 98 height 32
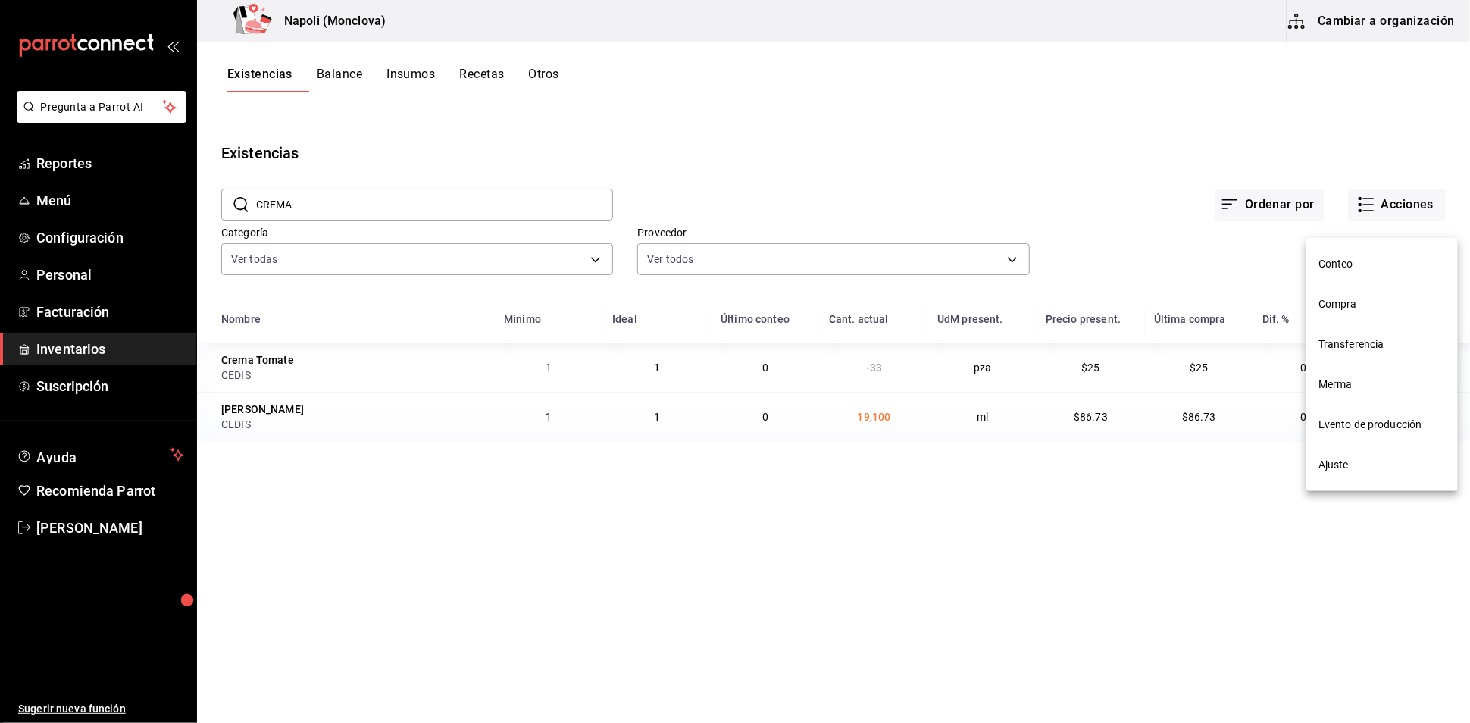
click at [1382, 314] on li "Compra" at bounding box center [1382, 304] width 152 height 40
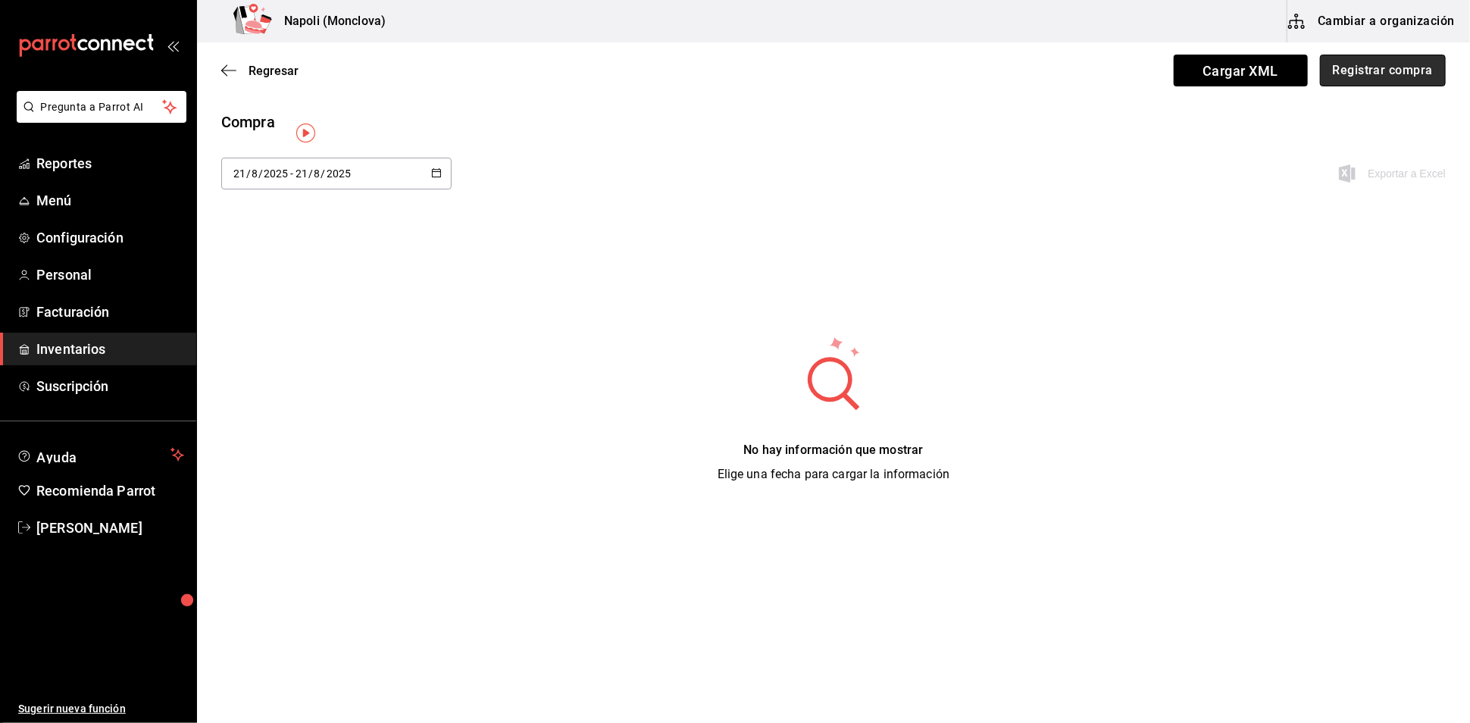
click at [1362, 86] on button "Registrar compra" at bounding box center [1383, 71] width 126 height 32
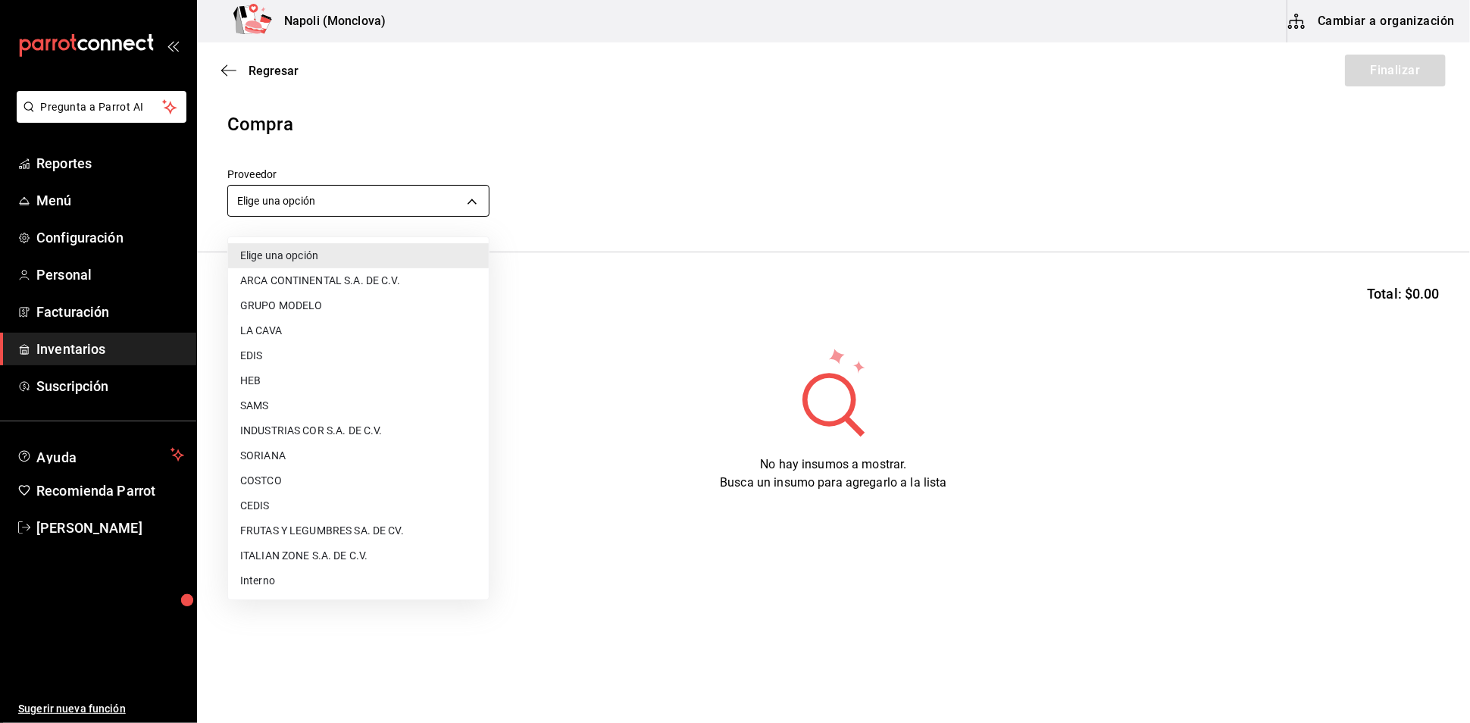
click at [487, 207] on body "Pregunta a Parrot AI Reportes Menú Configuración Personal Facturación Inventari…" at bounding box center [735, 318] width 1470 height 637
click at [330, 493] on li "CEDIS" at bounding box center [358, 505] width 261 height 25
type input "8bbbf040-4be4-464d-a164-6baf154bd563"
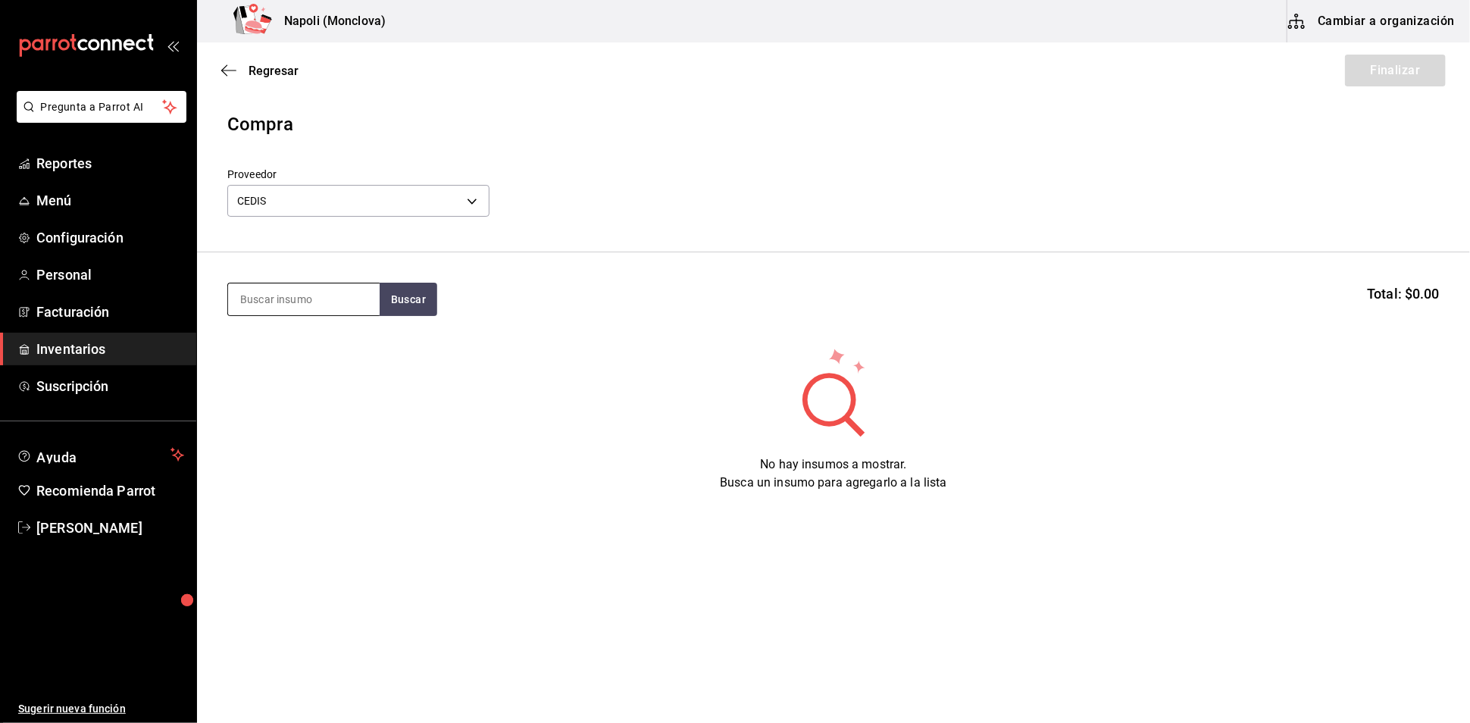
click at [272, 315] on input at bounding box center [304, 299] width 152 height 32
type input "CREMA"
click at [430, 313] on button "Buscar" at bounding box center [409, 299] width 58 height 33
click at [332, 364] on div "Crema Lyncott ml - CEDIS" at bounding box center [303, 359] width 152 height 58
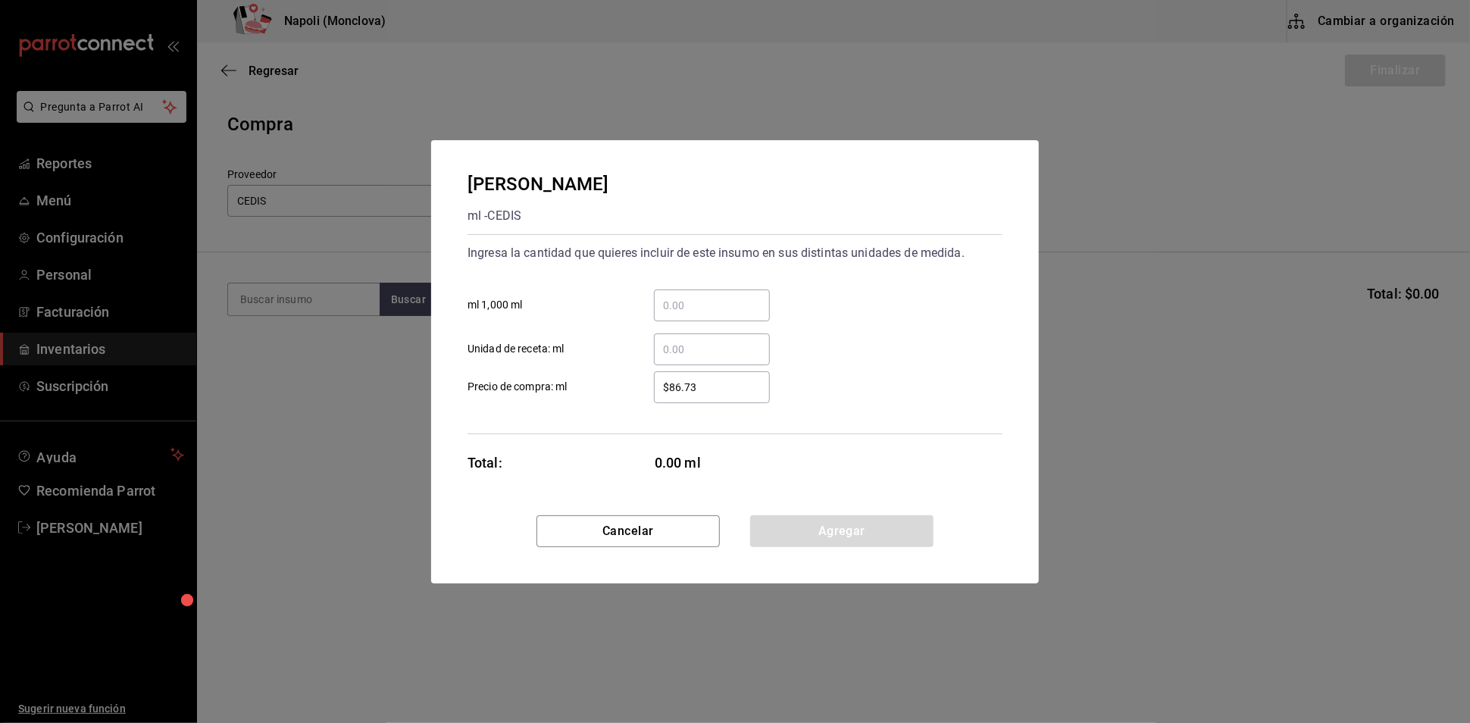
click at [691, 297] on input "​ ml 1,000 ml" at bounding box center [712, 305] width 116 height 18
click at [665, 534] on button "Cancelar" at bounding box center [627, 531] width 183 height 32
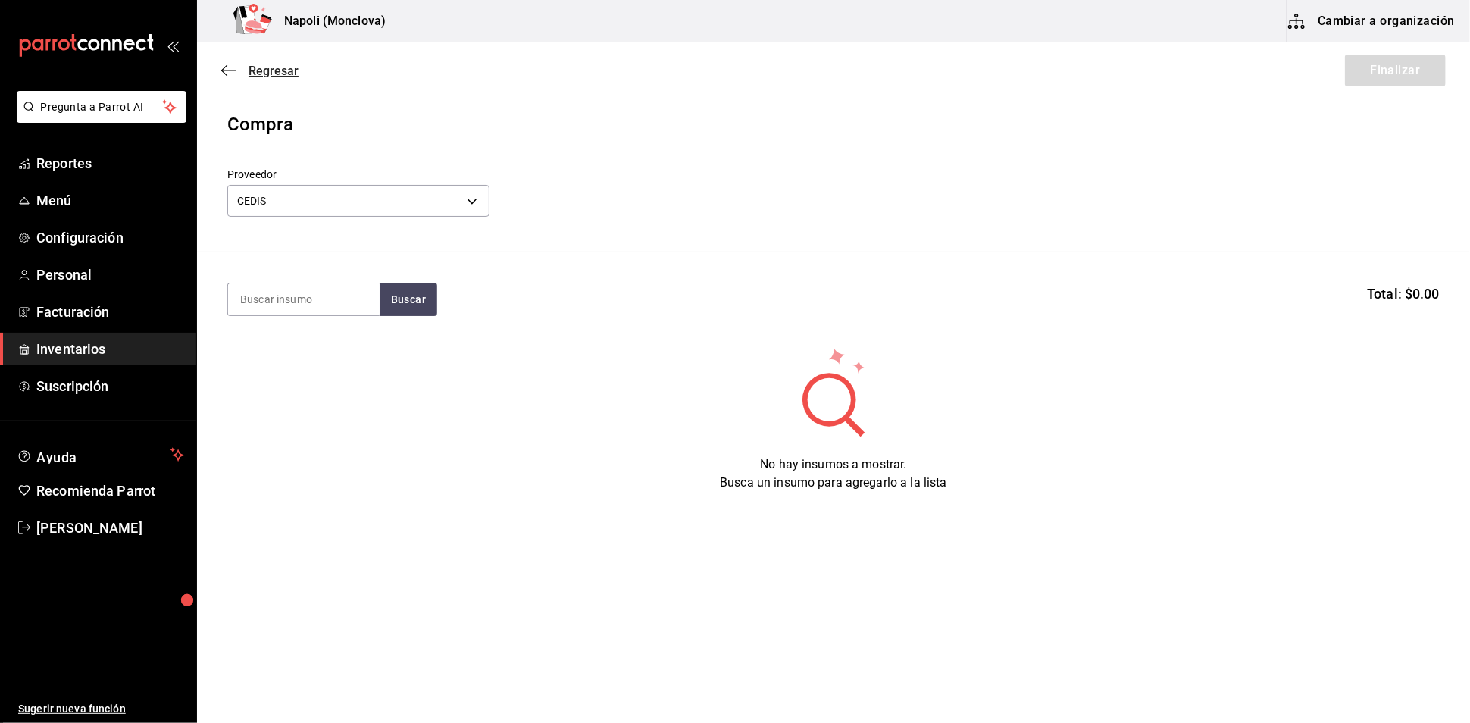
click at [279, 77] on span "Regresar" at bounding box center [274, 71] width 50 height 14
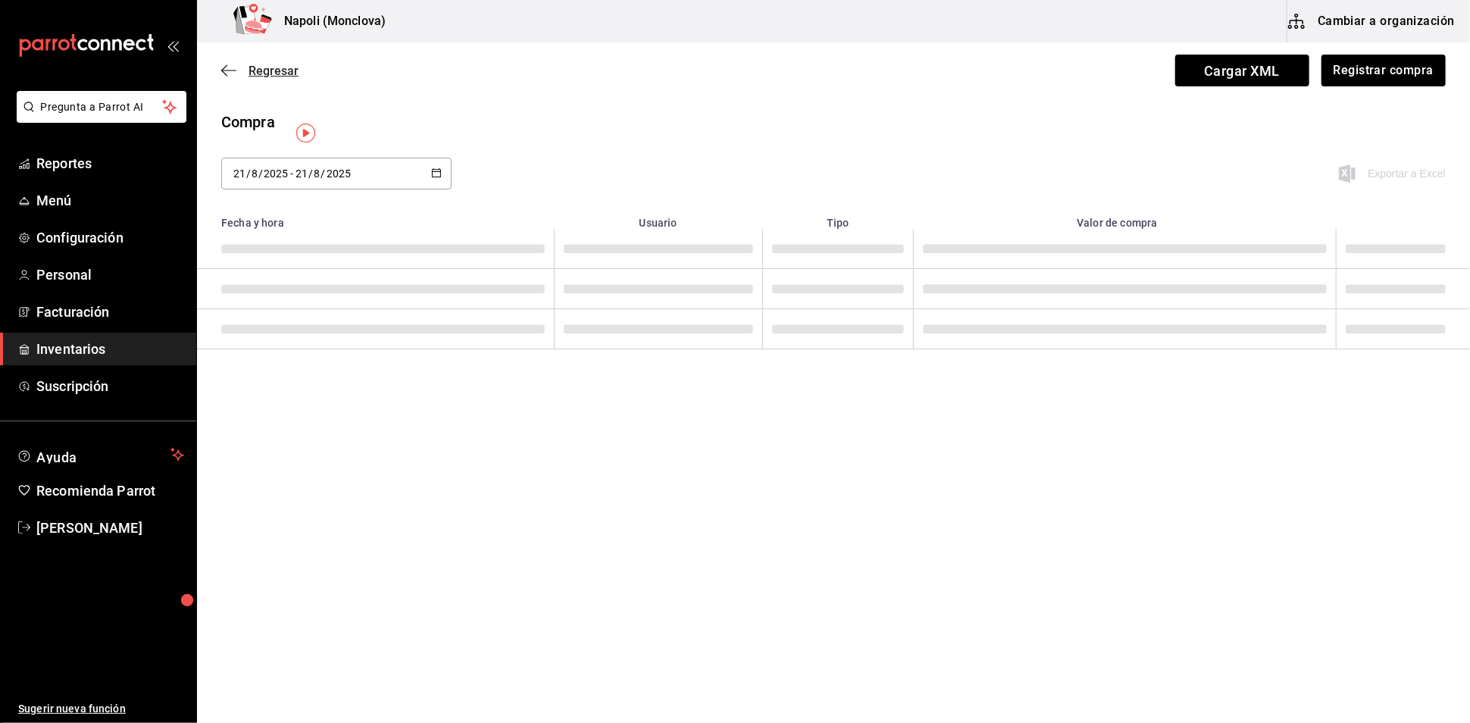
click at [236, 70] on span "Regresar" at bounding box center [259, 71] width 77 height 14
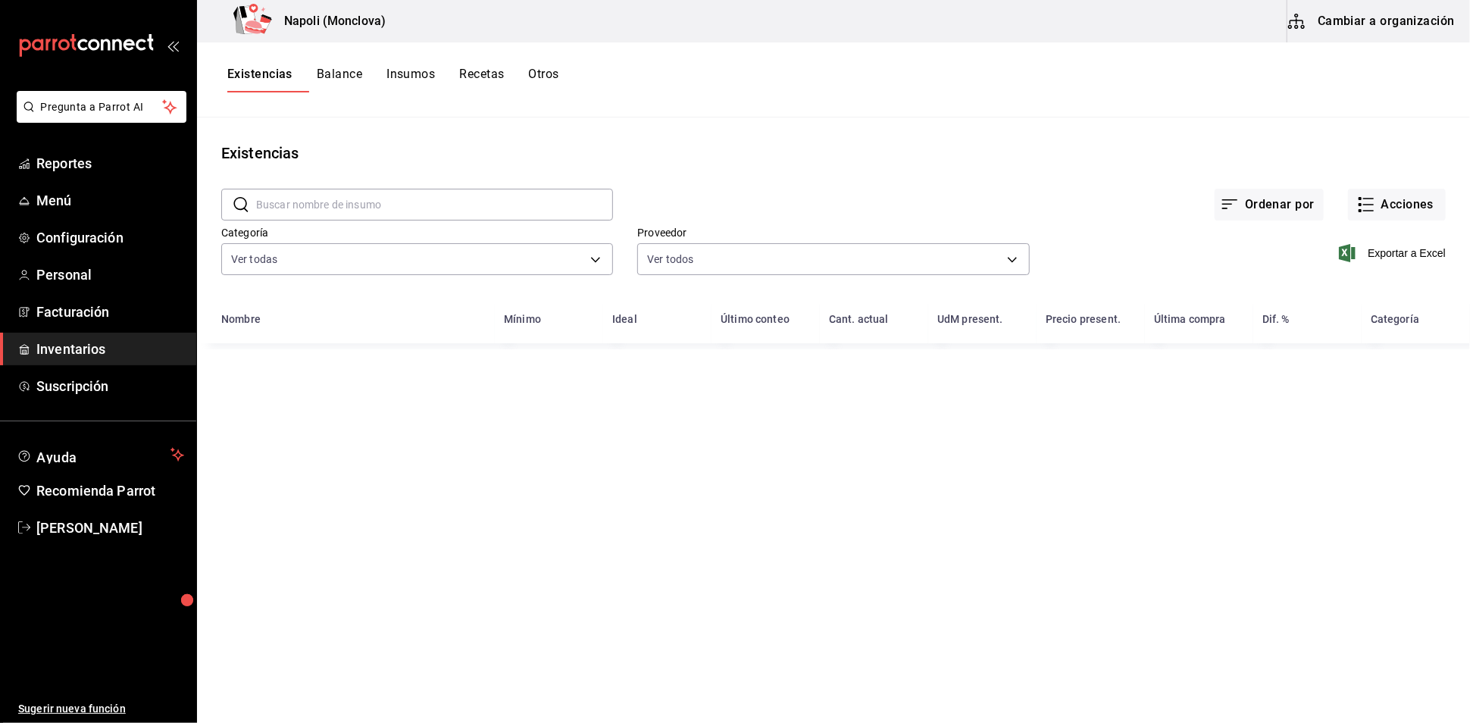
click at [327, 199] on input "text" at bounding box center [434, 204] width 357 height 30
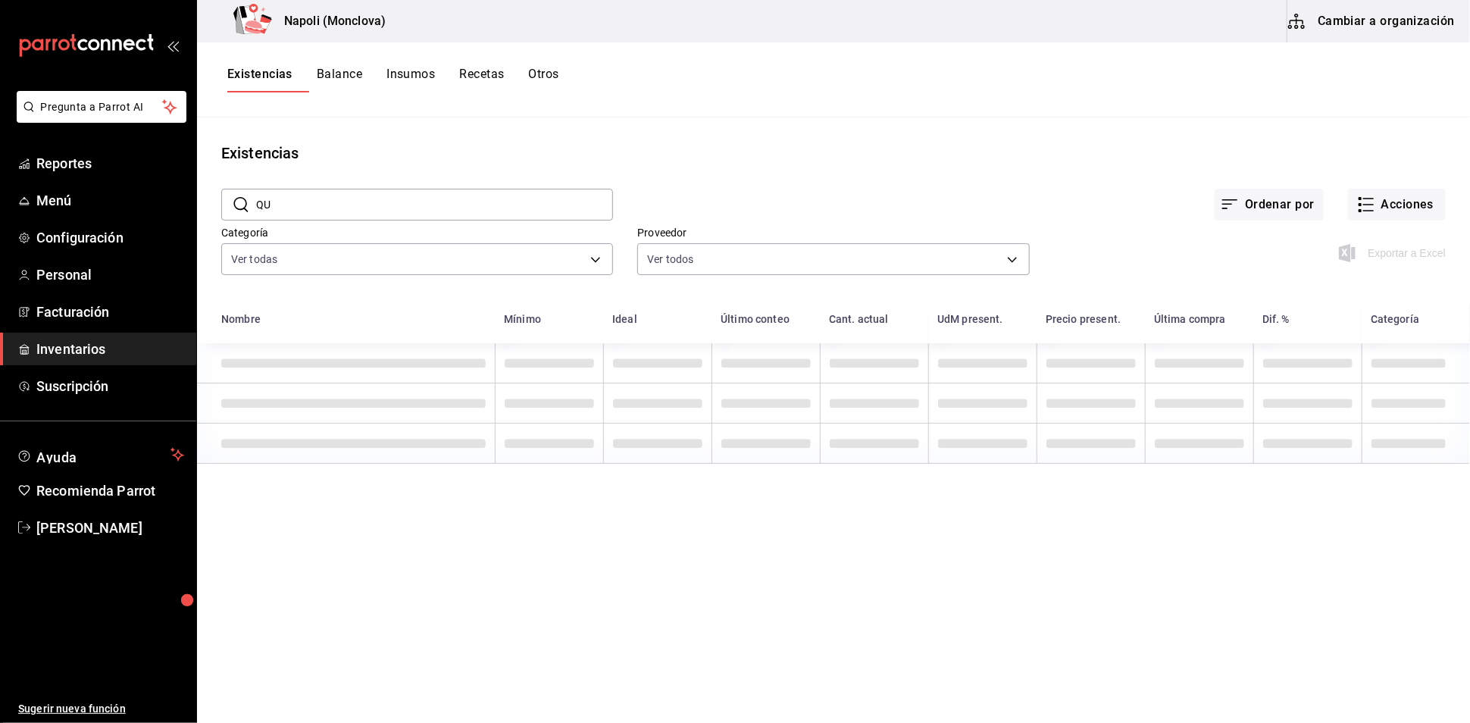
type input "Q"
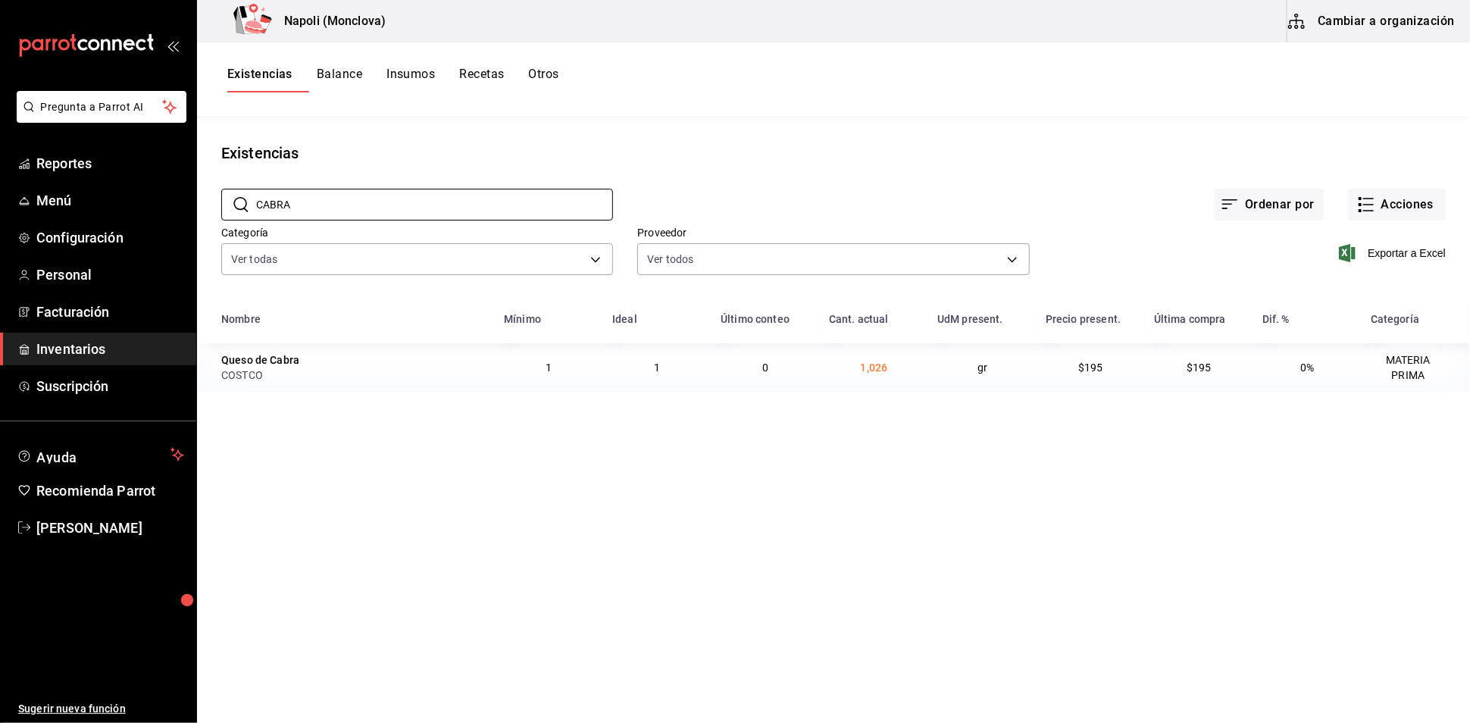
type input "CABRA"
click at [1271, 436] on main "Existencias ​ CABRA ​ Ordenar por Acciones Categoría Ver todas 0862b564-0f4e-48…" at bounding box center [833, 414] width 1273 height 595
click at [1400, 220] on button "Acciones" at bounding box center [1397, 205] width 98 height 32
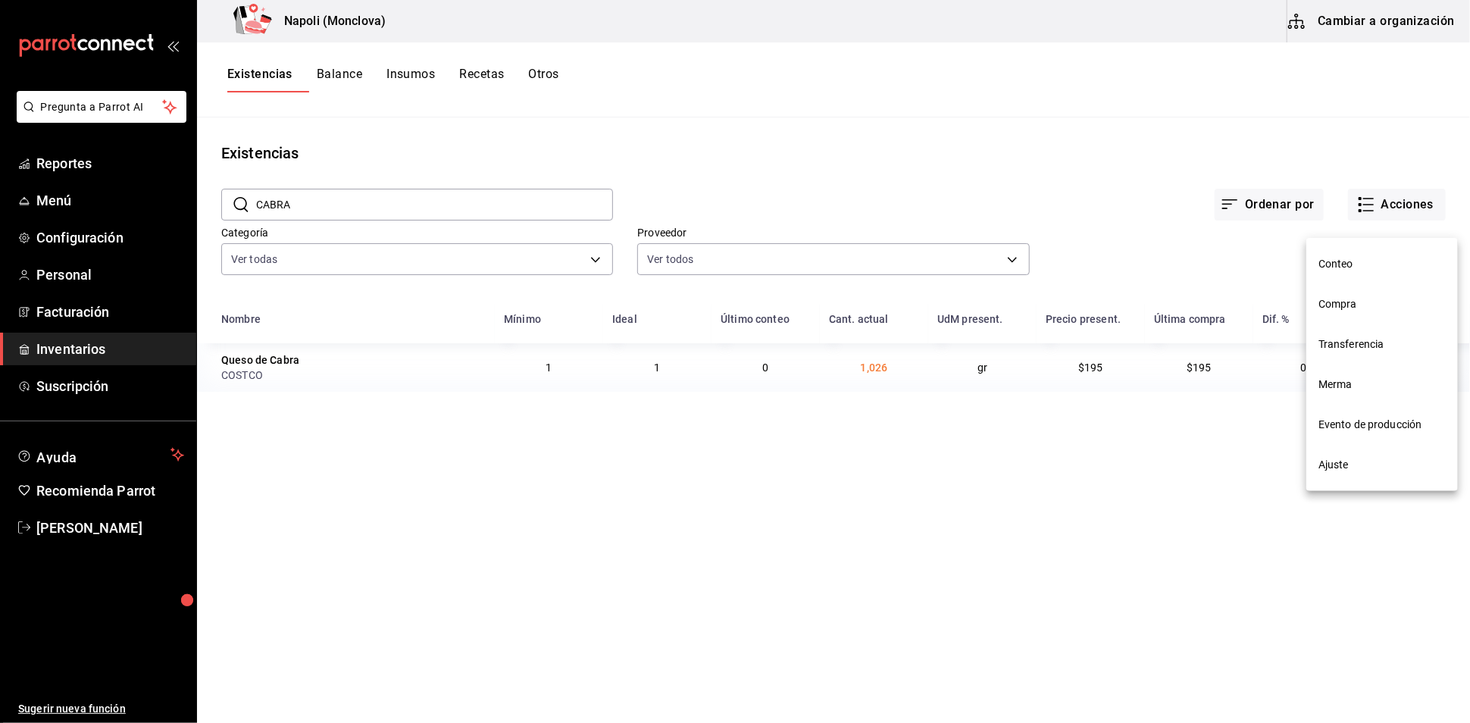
click at [1378, 299] on span "Compra" at bounding box center [1381, 304] width 127 height 16
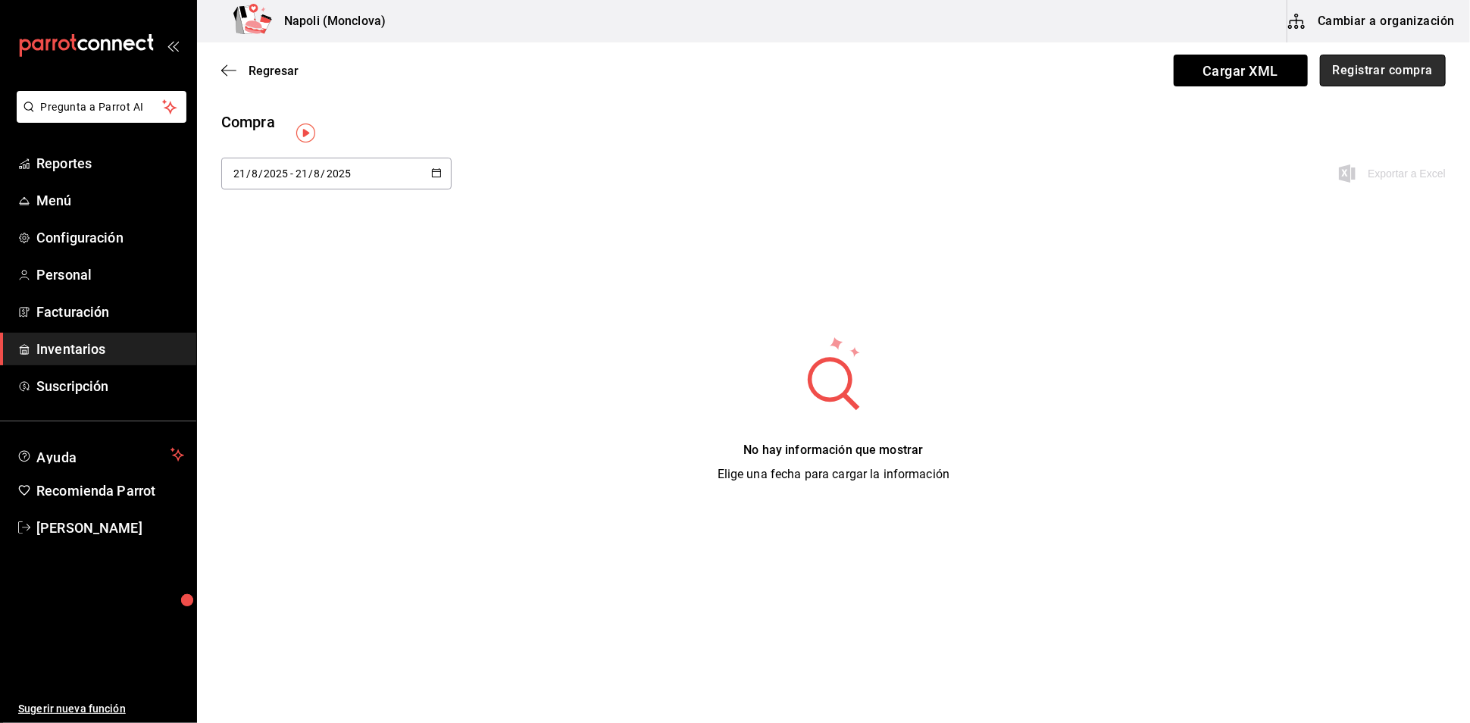
click at [1379, 58] on button "Registrar compra" at bounding box center [1383, 71] width 126 height 32
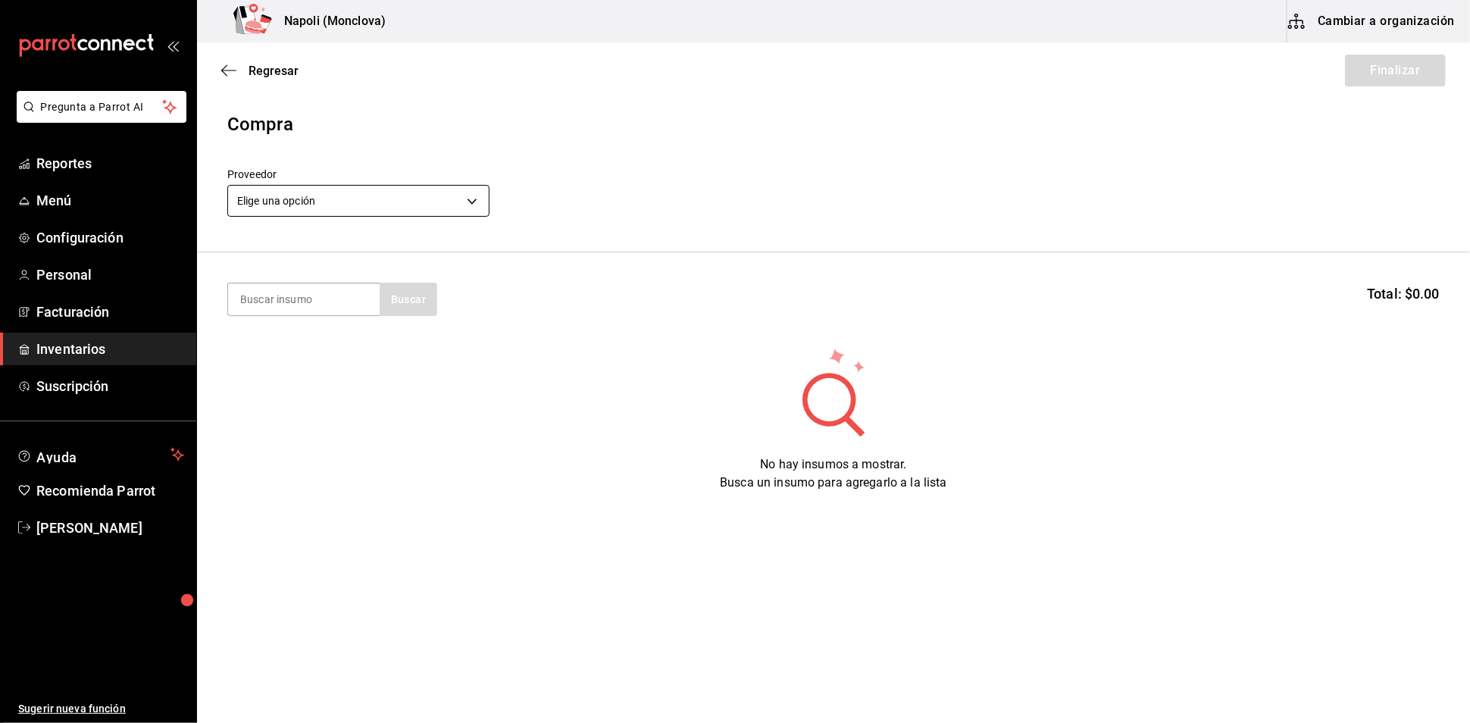
click at [461, 210] on body "Pregunta a Parrot AI Reportes Menú Configuración Personal Facturación Inventari…" at bounding box center [735, 318] width 1470 height 637
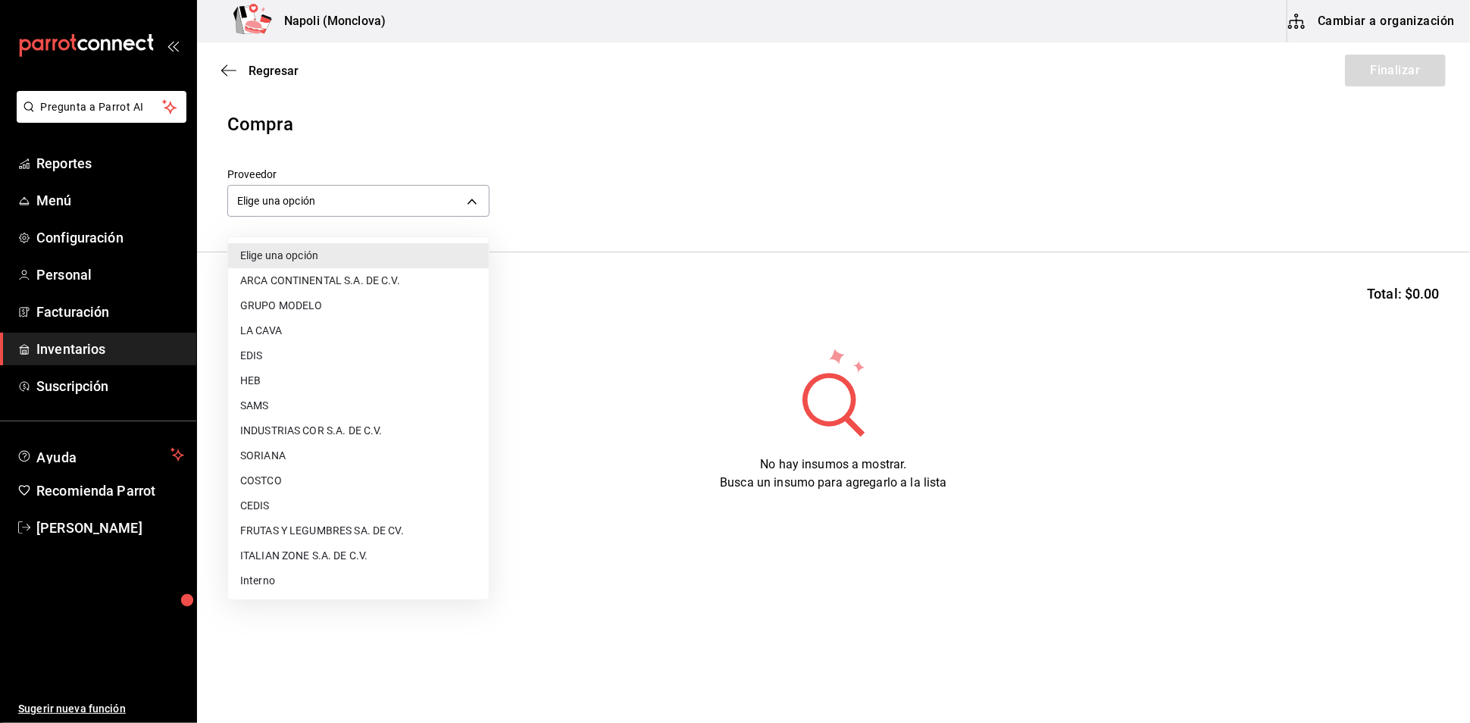
click at [320, 474] on li "COSTCO" at bounding box center [358, 480] width 261 height 25
type input "297da1de-2487-48f5-9e1b-f813c29ab2ab"
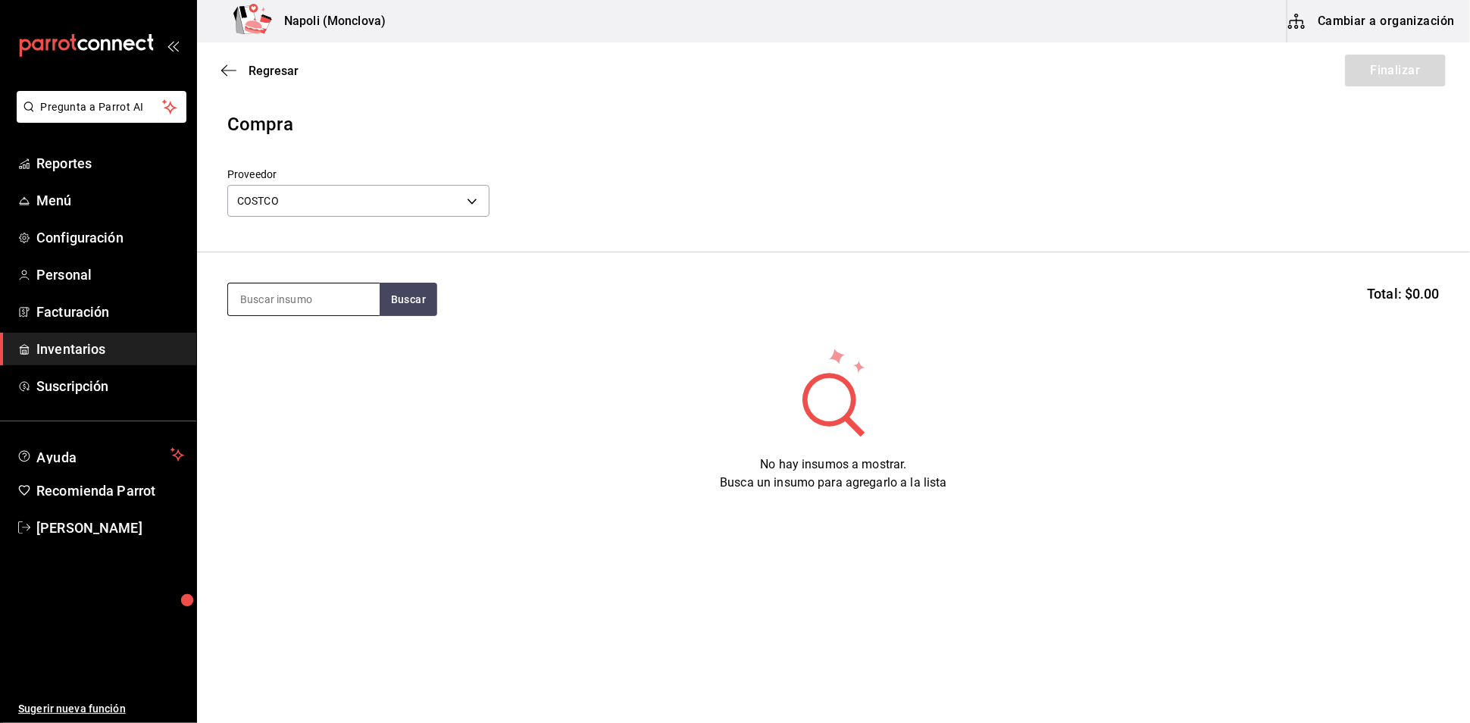
click at [329, 293] on input at bounding box center [304, 299] width 152 height 32
click at [426, 316] on button "Buscar" at bounding box center [409, 299] width 58 height 33
click at [351, 315] on input "QUESO CABRA" at bounding box center [304, 299] width 152 height 32
type input "Q"
type input "CABRA"
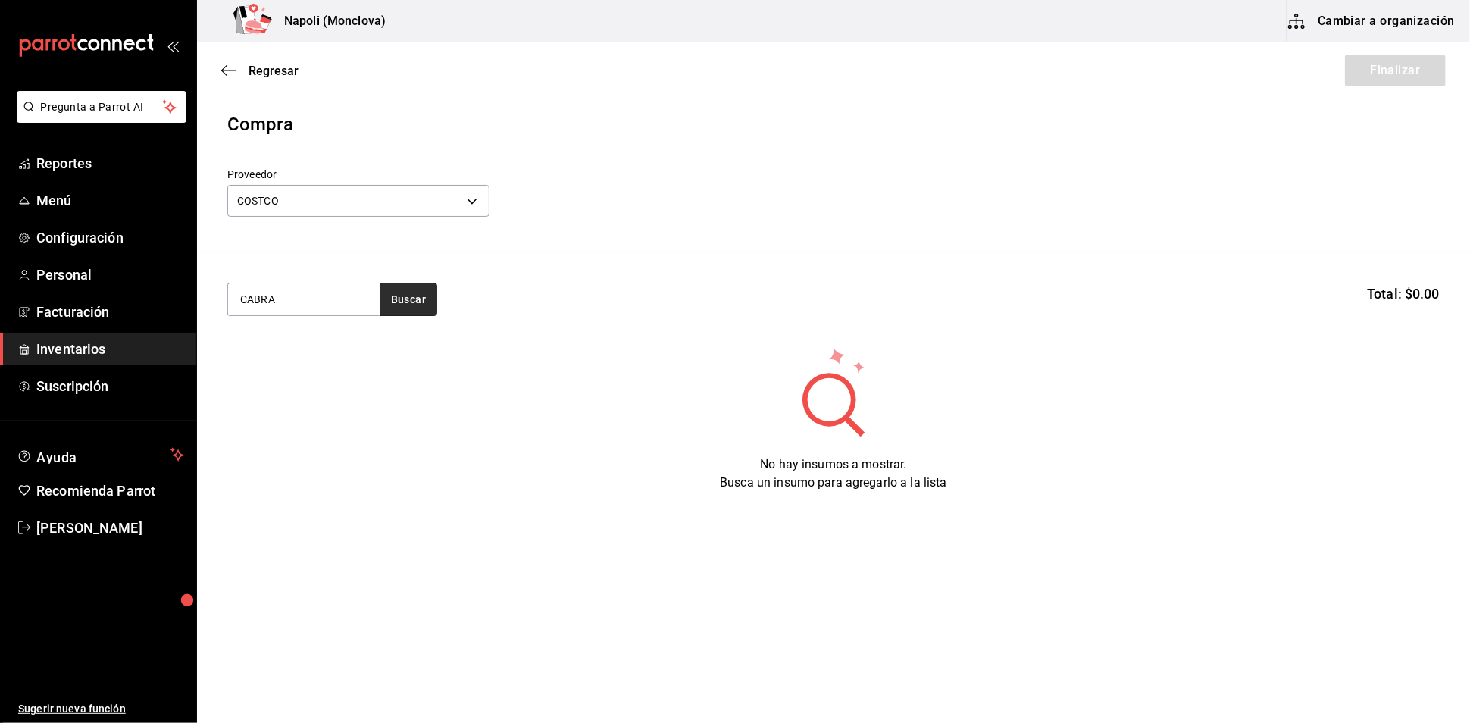
click at [437, 304] on button "Buscar" at bounding box center [409, 299] width 58 height 33
click at [307, 361] on div "gr - COSTCO" at bounding box center [282, 368] width 86 height 16
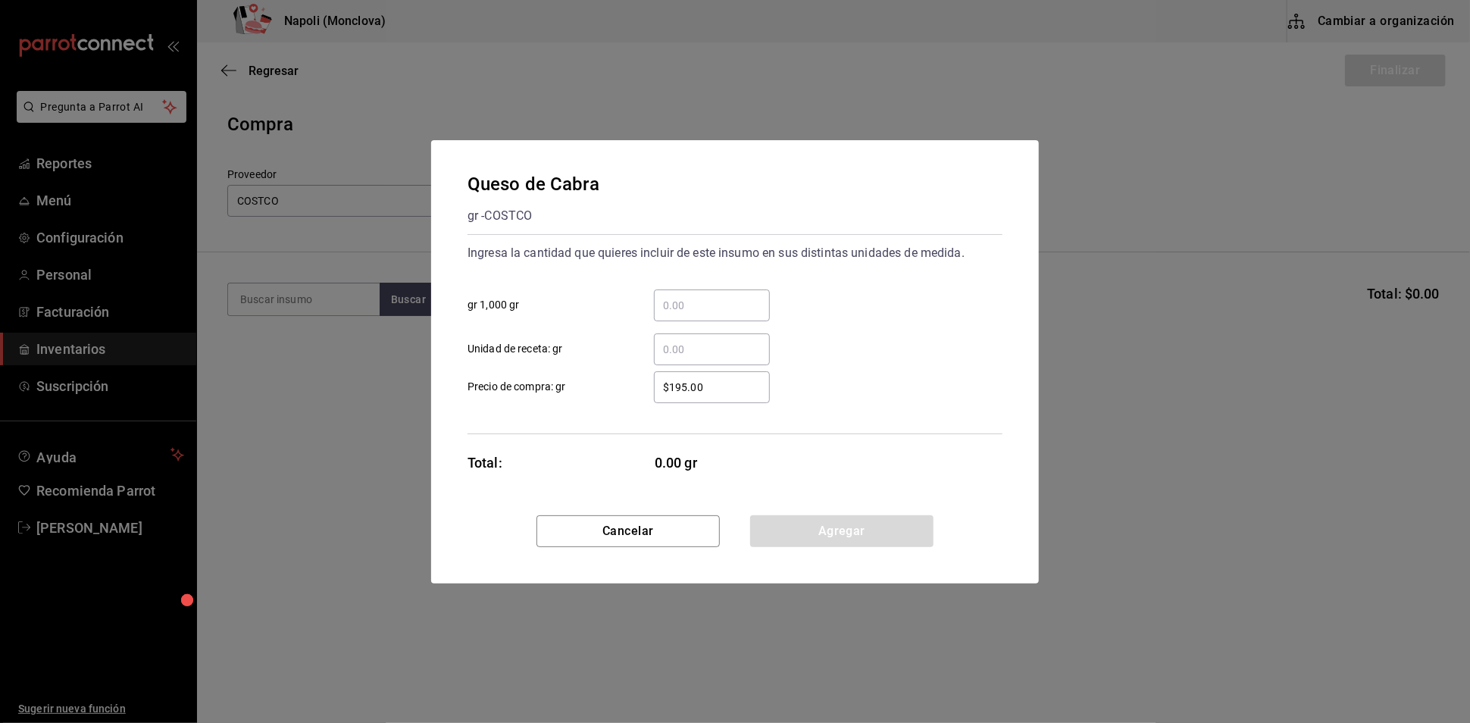
click at [685, 296] on input "​ gr 1,000 gr" at bounding box center [712, 305] width 116 height 18
type input "2.8"
click at [871, 541] on button "Agregar" at bounding box center [841, 531] width 183 height 32
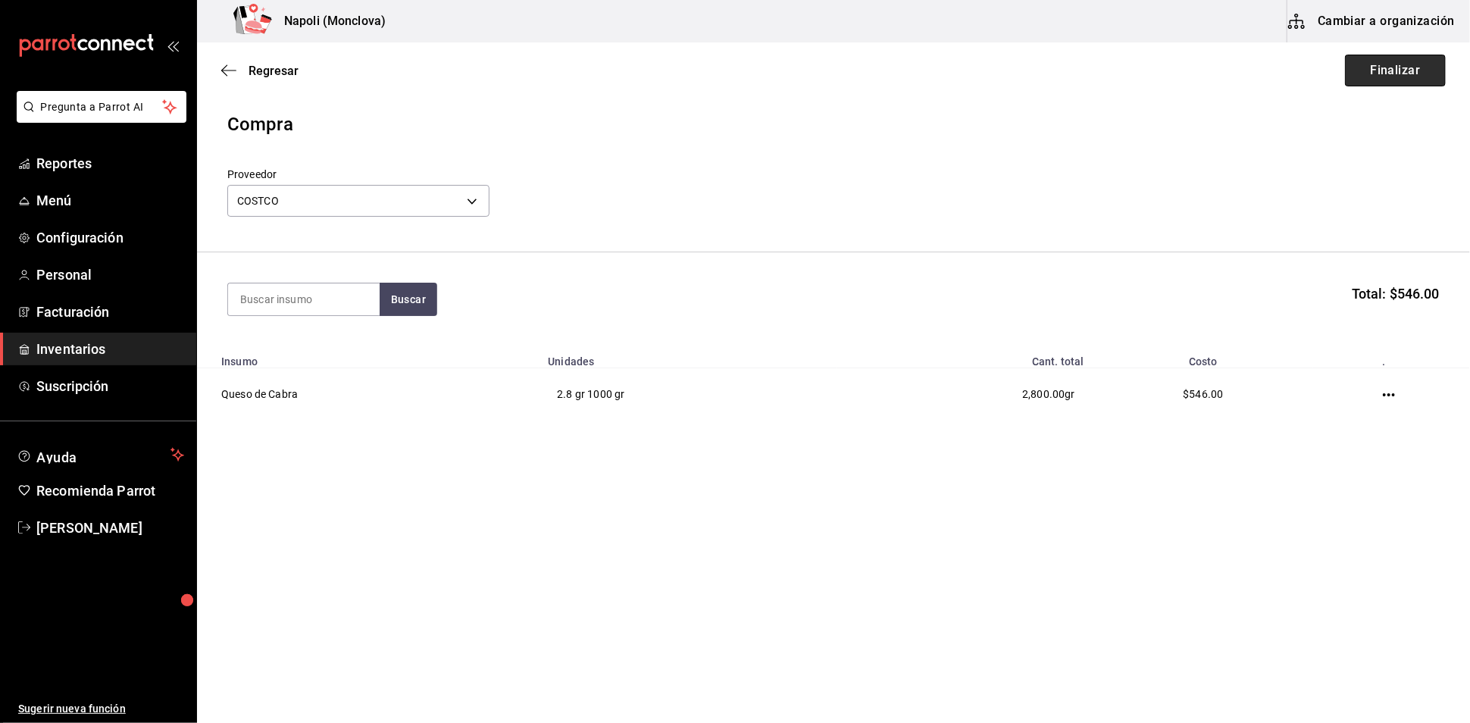
click at [1396, 74] on button "Finalizar" at bounding box center [1395, 71] width 101 height 32
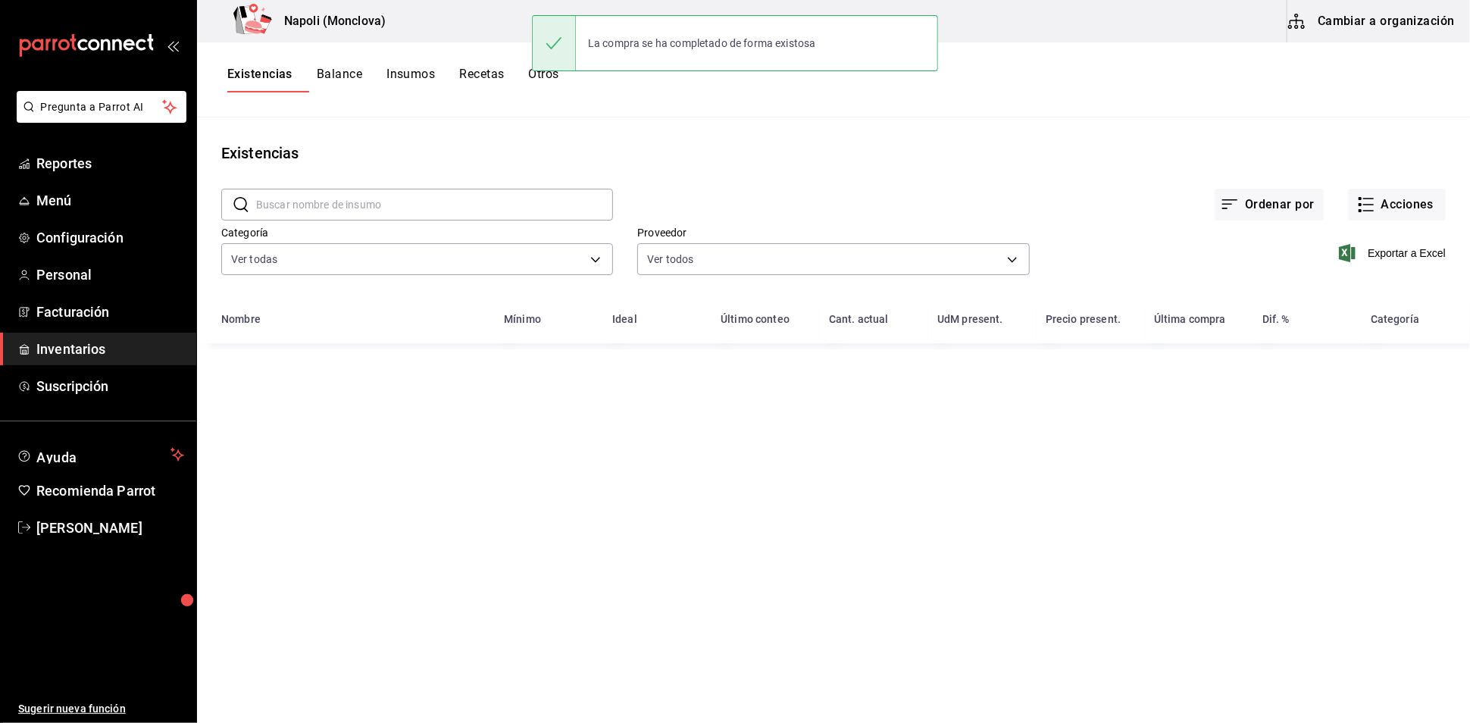
click at [657, 236] on div "Proveedor Ver todos 20dab52d-5566-43c6-9ccf-f51c7596d89a,da2fa7ef-c352-4884-b15…" at bounding box center [821, 240] width 416 height 77
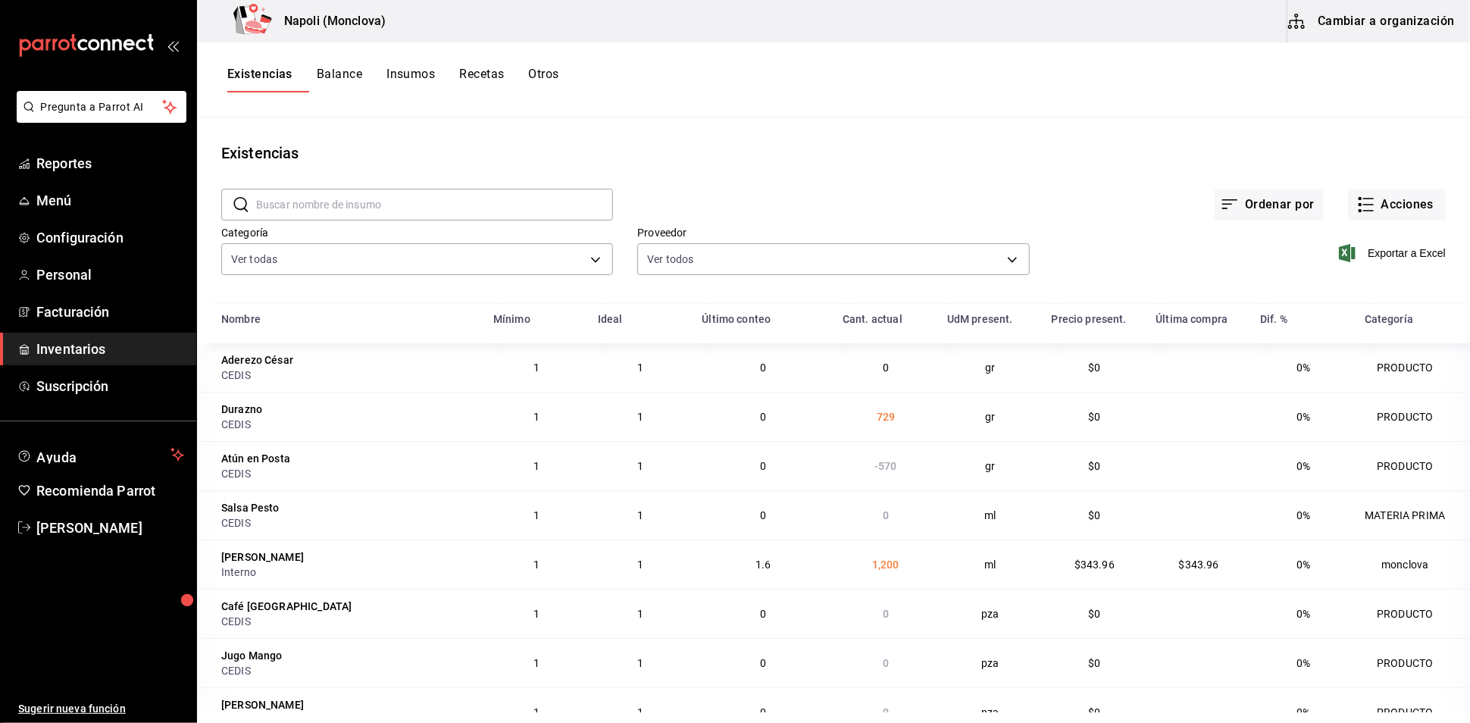
drag, startPoint x: 656, startPoint y: 236, endPoint x: 652, endPoint y: 195, distance: 40.3
click at [656, 236] on div "Proveedor Ver todos 20dab52d-5566-43c6-9ccf-f51c7596d89a,da2fa7ef-c352-4884-b15…" at bounding box center [821, 240] width 416 height 77
click at [868, 147] on div "Existencias" at bounding box center [833, 153] width 1273 height 23
